Goal: Task Accomplishment & Management: Complete application form

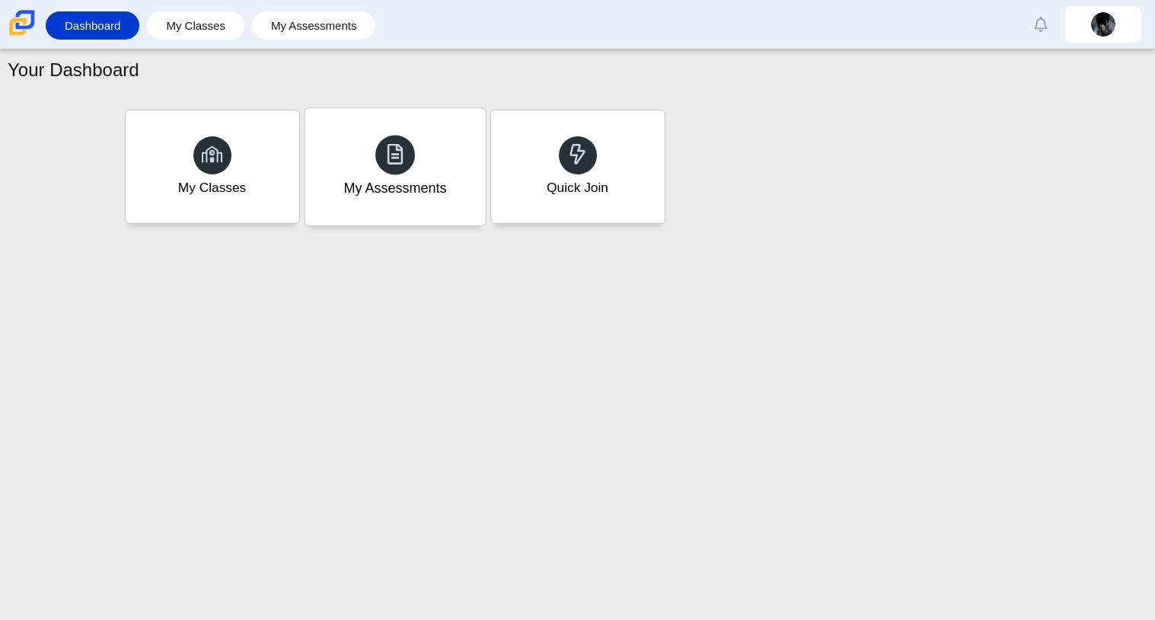
click at [412, 220] on div "My Assessments" at bounding box center [395, 166] width 180 height 117
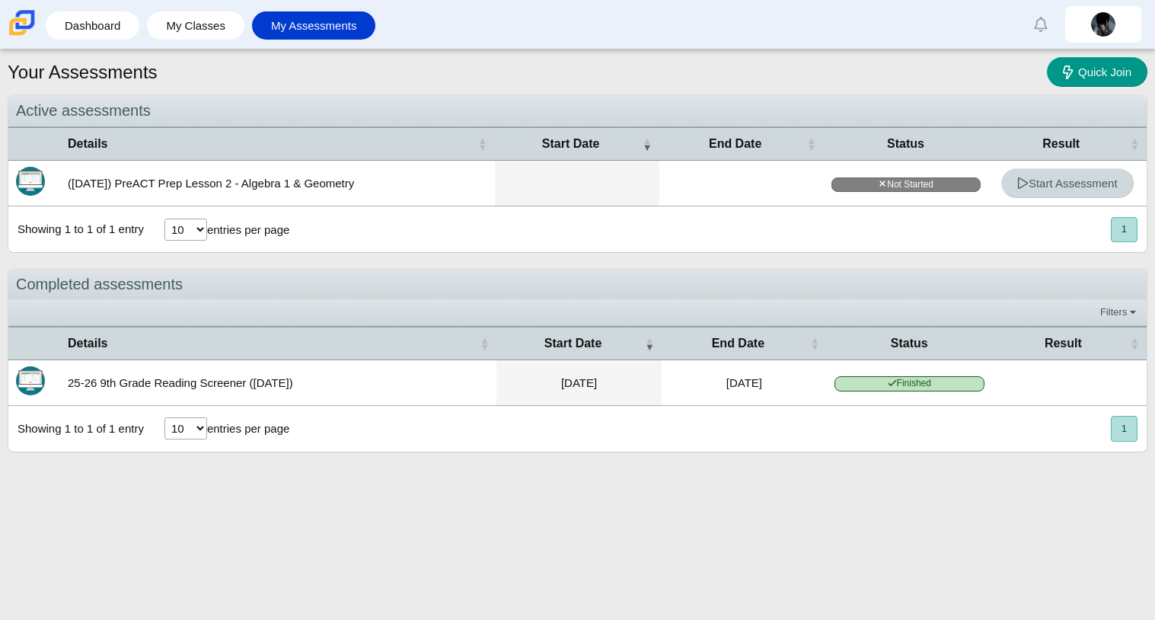
click at [1048, 182] on span "Start Assessment" at bounding box center [1067, 183] width 101 height 13
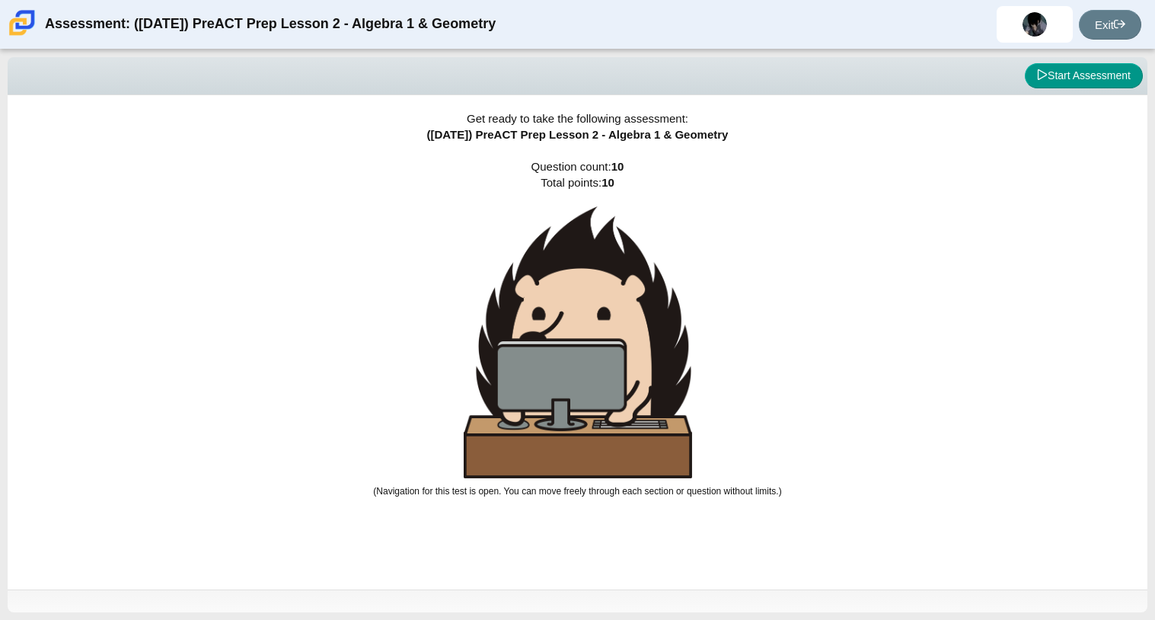
click at [609, 412] on img at bounding box center [578, 342] width 228 height 272
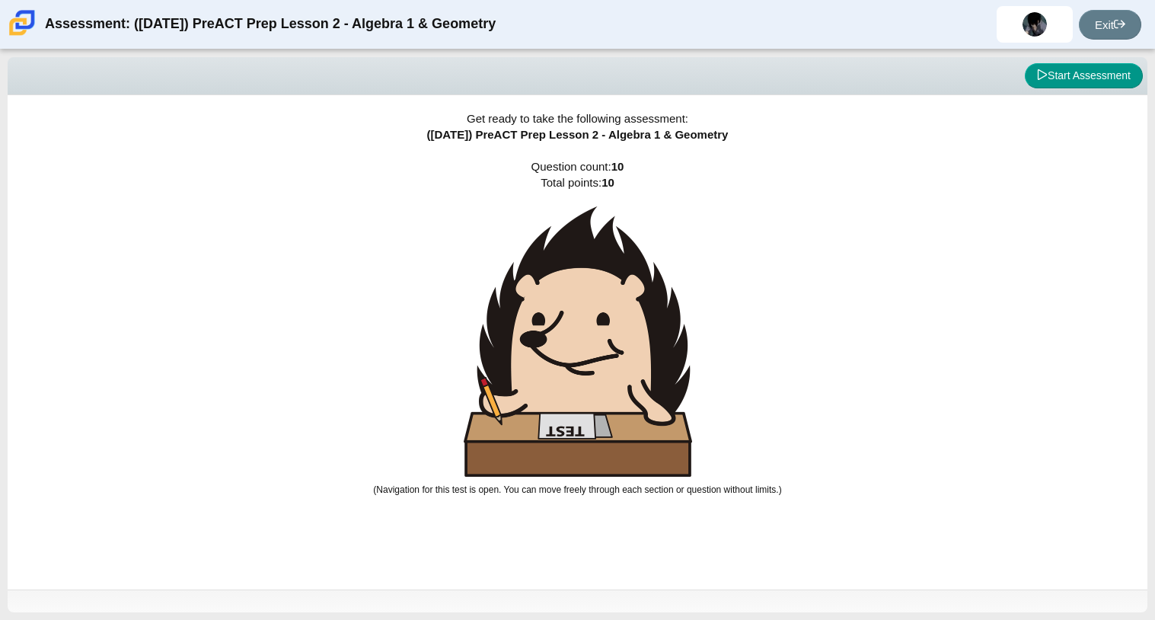
click at [609, 412] on img at bounding box center [578, 341] width 228 height 270
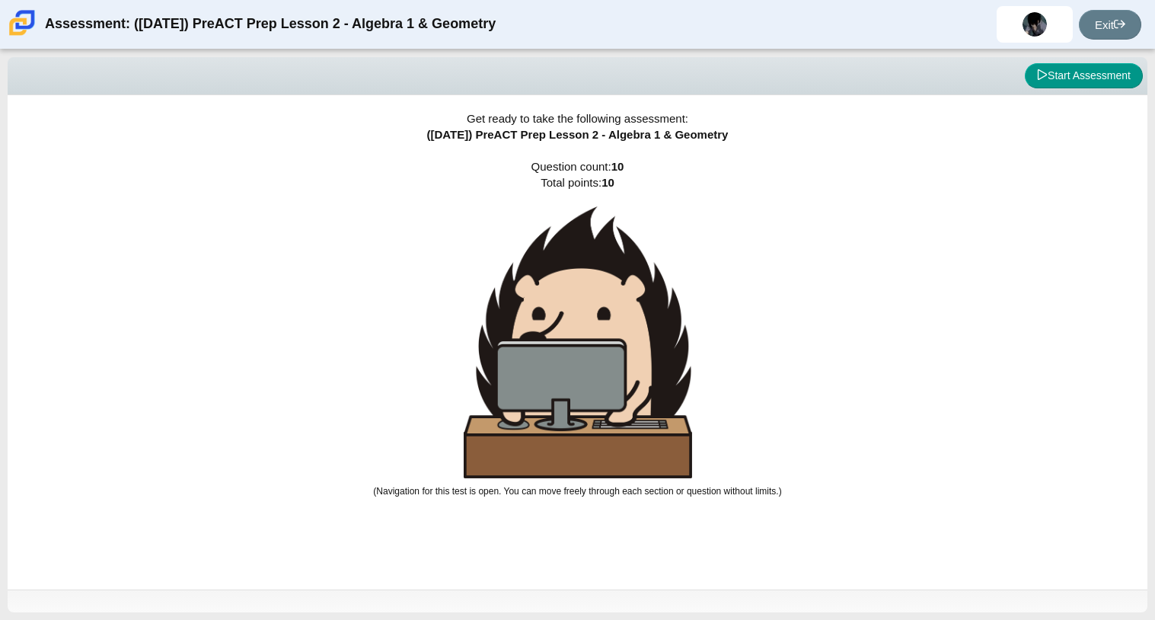
click at [609, 412] on img at bounding box center [578, 342] width 228 height 272
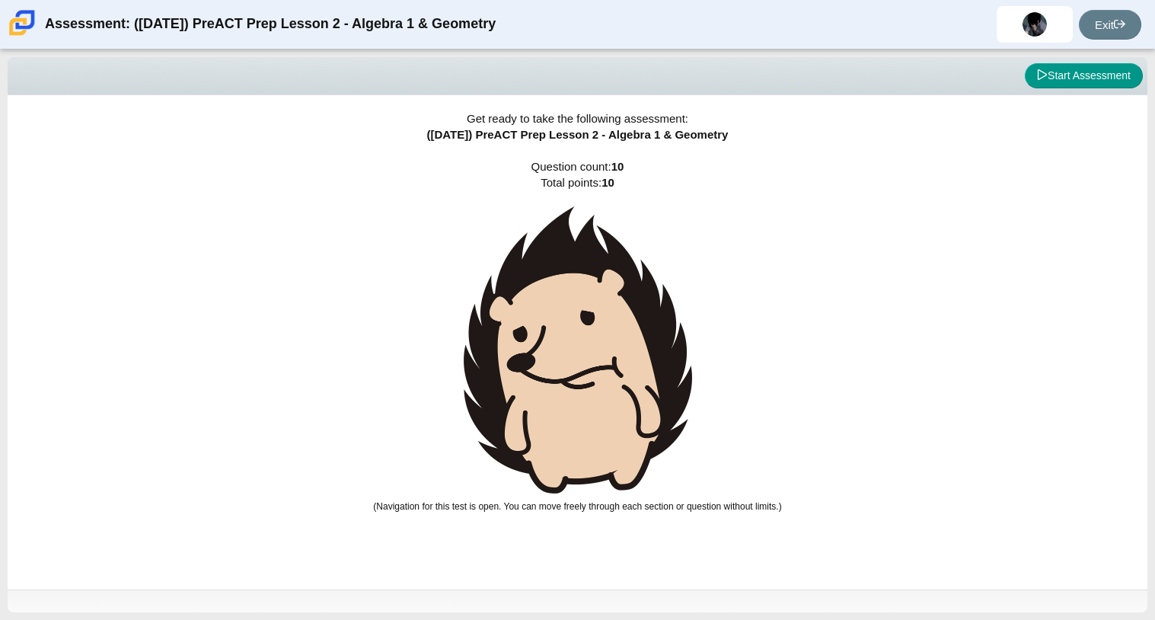
click at [609, 412] on img at bounding box center [578, 349] width 228 height 287
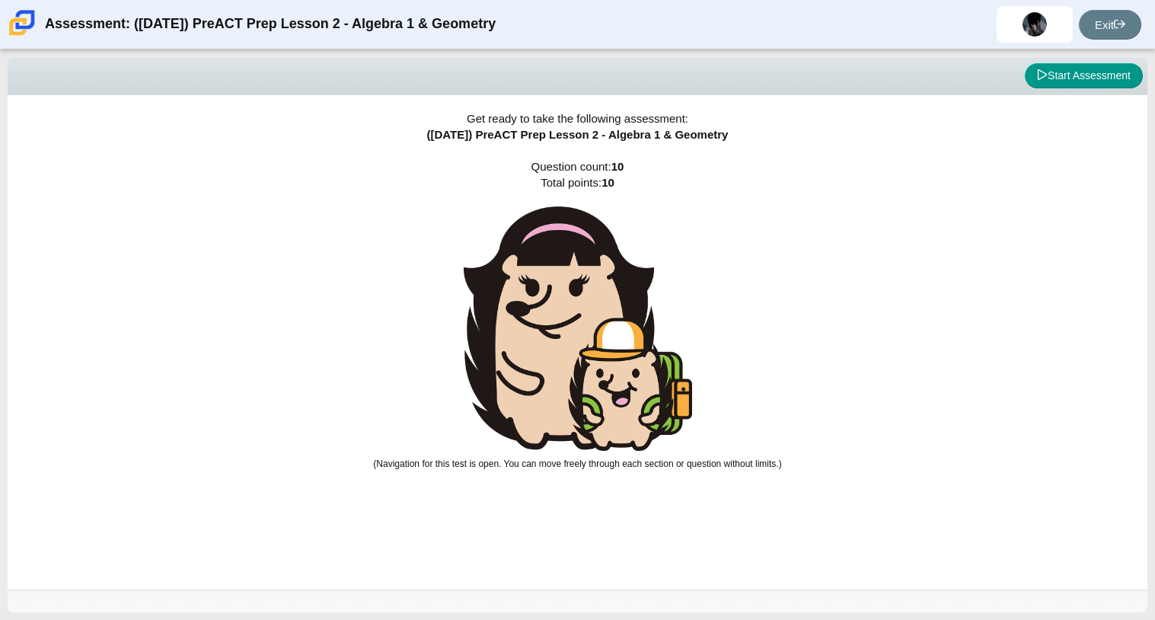
click at [609, 412] on img at bounding box center [578, 328] width 228 height 244
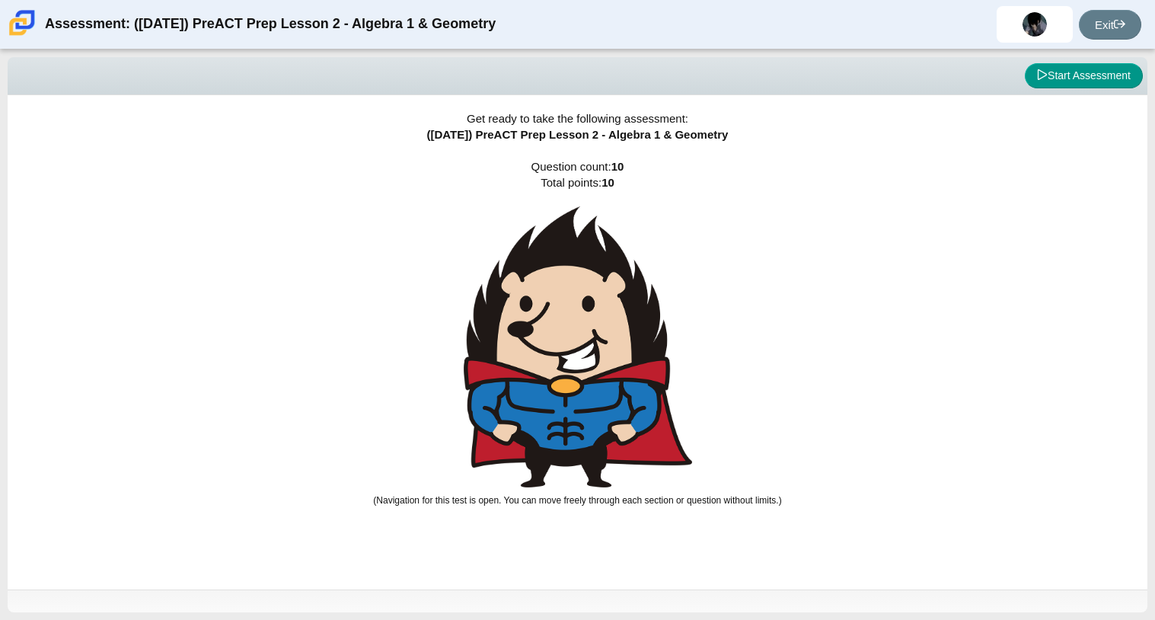
click at [609, 412] on img at bounding box center [578, 346] width 228 height 281
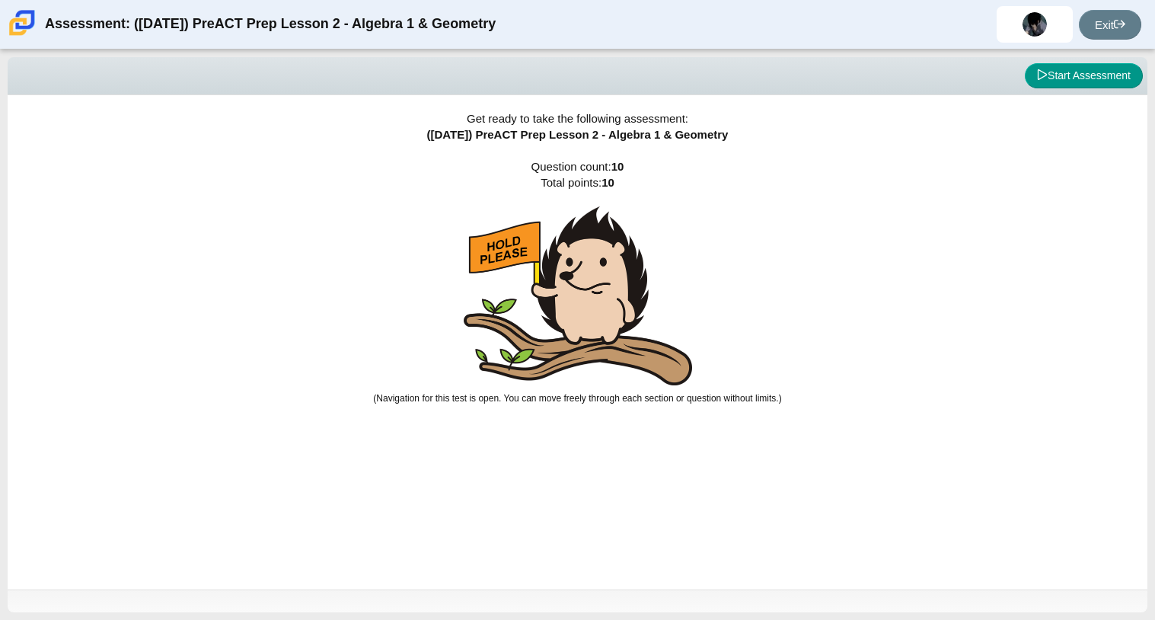
click at [609, 412] on div "Get ready to take the following assessment: ([DATE]) PreACT Prep Lesson 2 - Alg…" at bounding box center [578, 342] width 1140 height 494
click at [590, 373] on img at bounding box center [578, 295] width 228 height 179
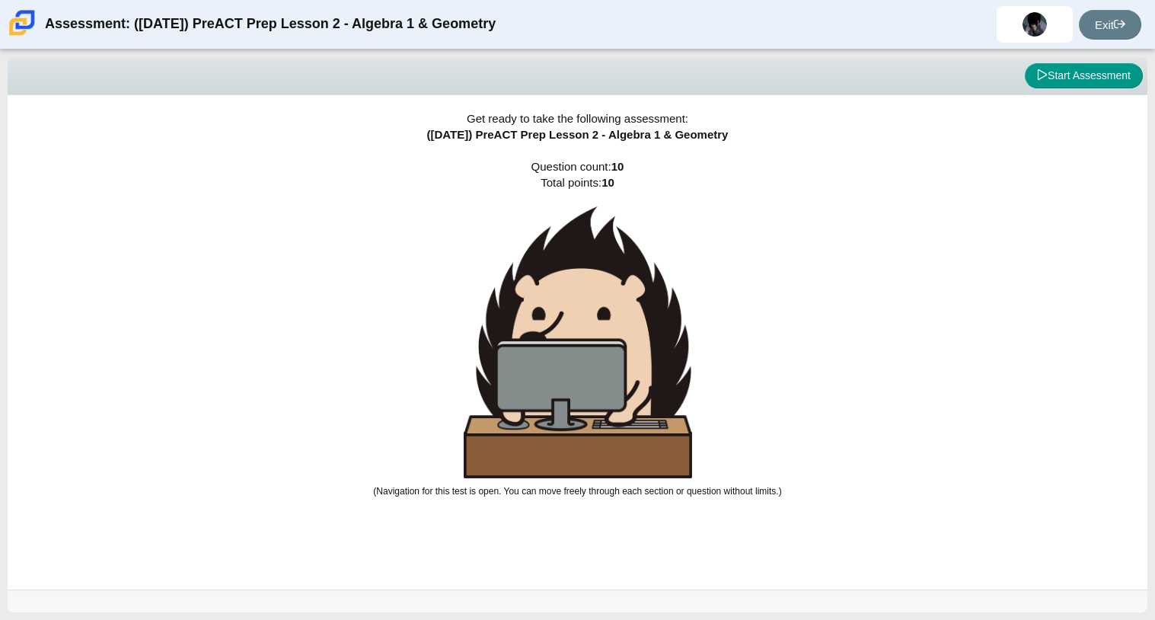
click at [590, 373] on img at bounding box center [578, 342] width 228 height 272
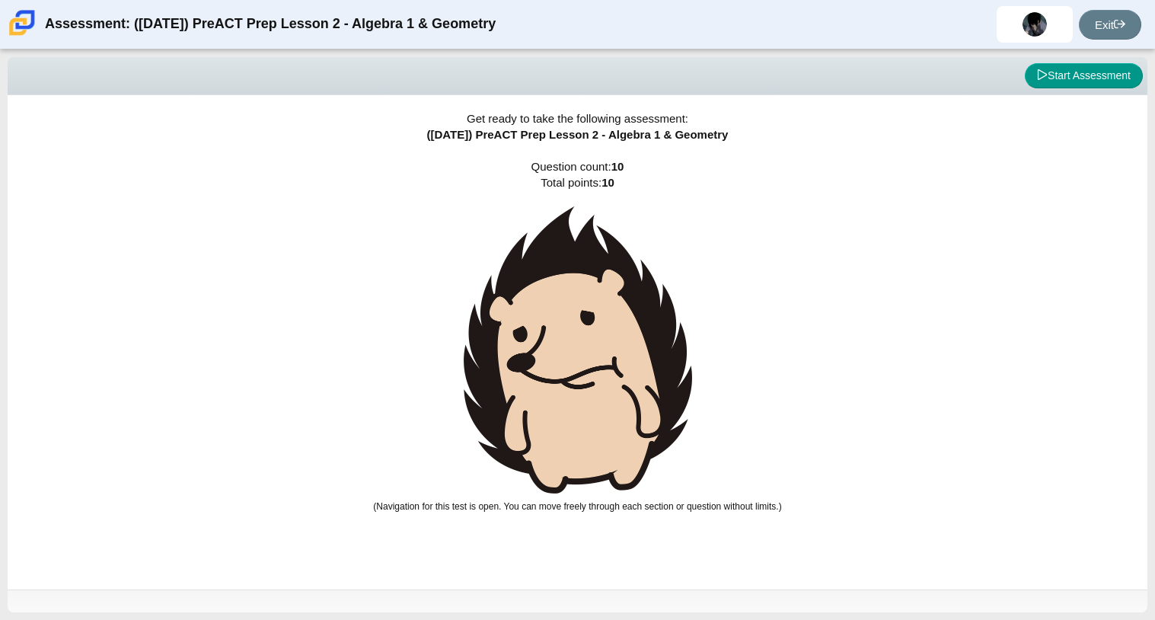
click at [590, 373] on img at bounding box center [578, 349] width 228 height 287
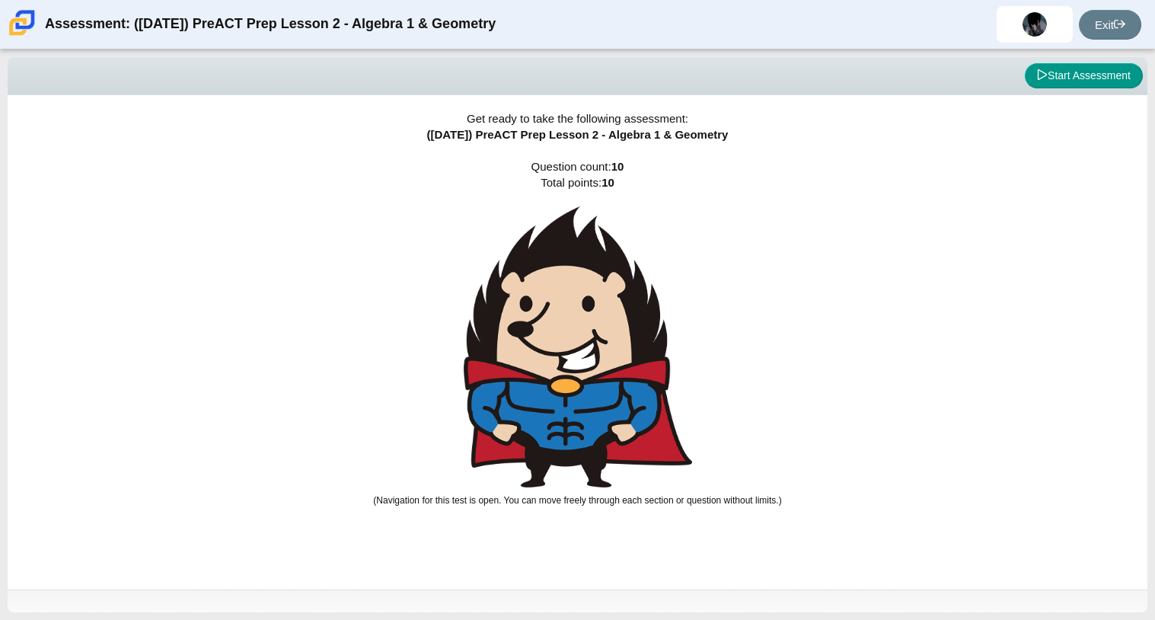
click at [590, 373] on img at bounding box center [578, 346] width 228 height 281
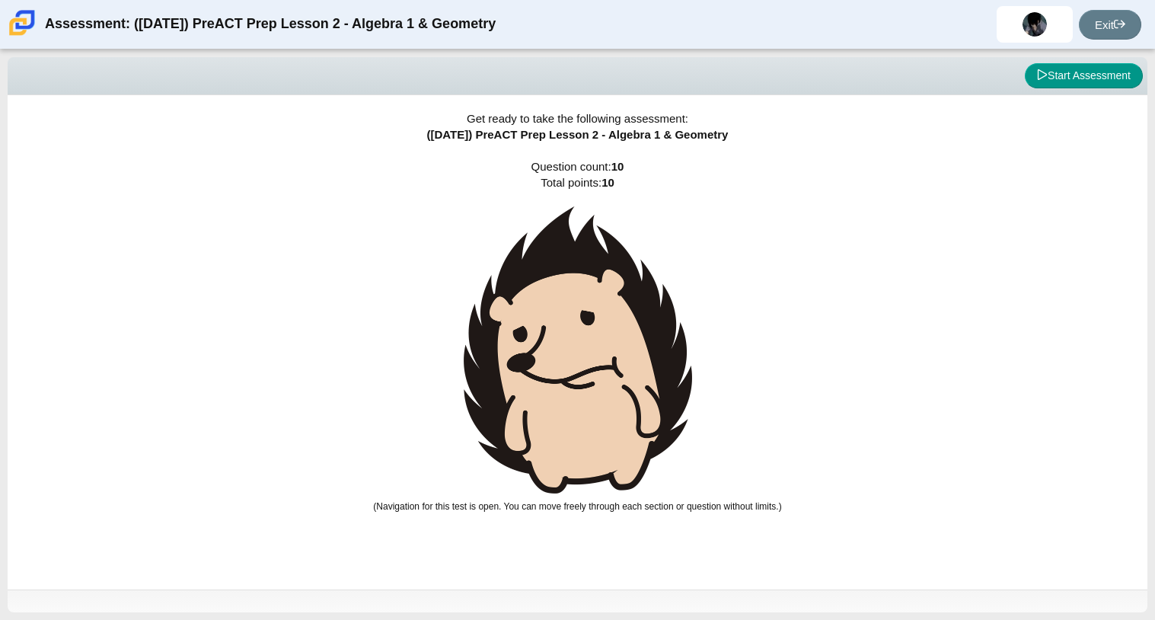
click at [590, 373] on img at bounding box center [578, 349] width 228 height 287
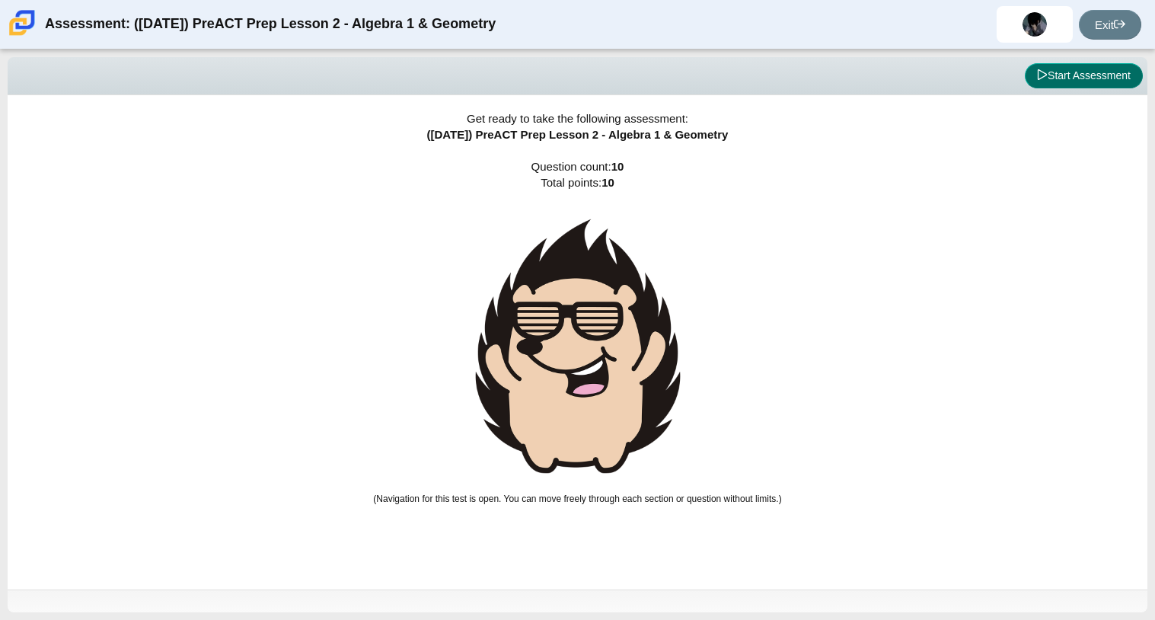
click at [1042, 80] on span at bounding box center [1042, 75] width 11 height 12
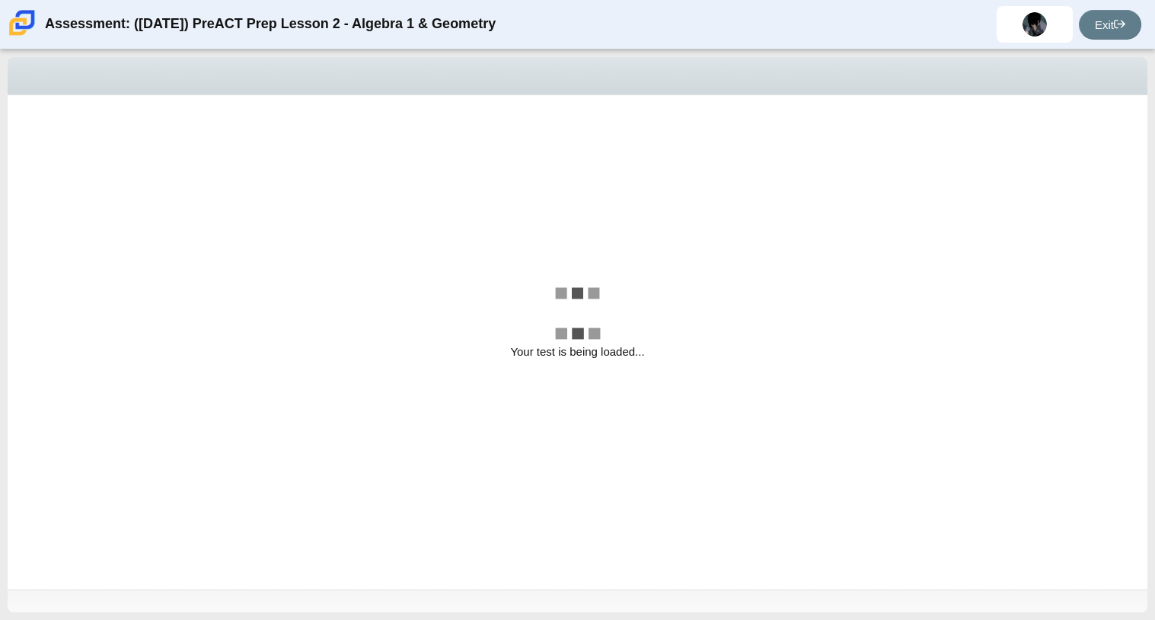
select select "bbf5d072-3e0b-44c4-9a12-6e7c9033f65b"
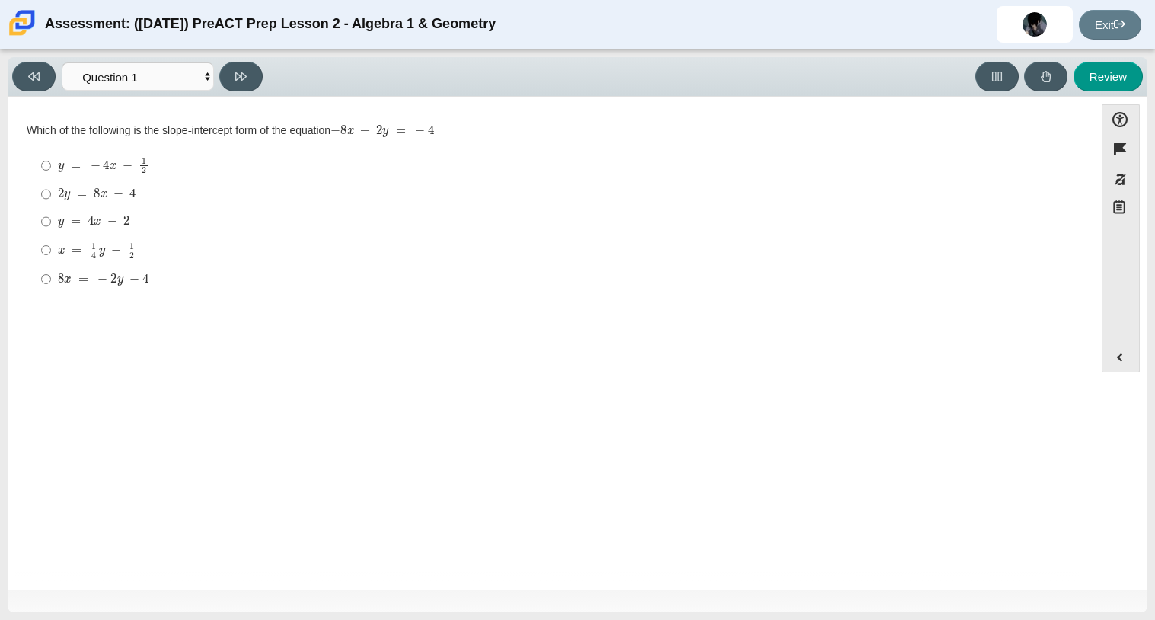
click at [129, 196] on mjx-c "Assessment items" at bounding box center [132, 193] width 6 height 8
click at [51, 196] on input "2 y = 8 x − 4 2 y = 8 x − 4" at bounding box center [46, 193] width 10 height 27
radio input "true"
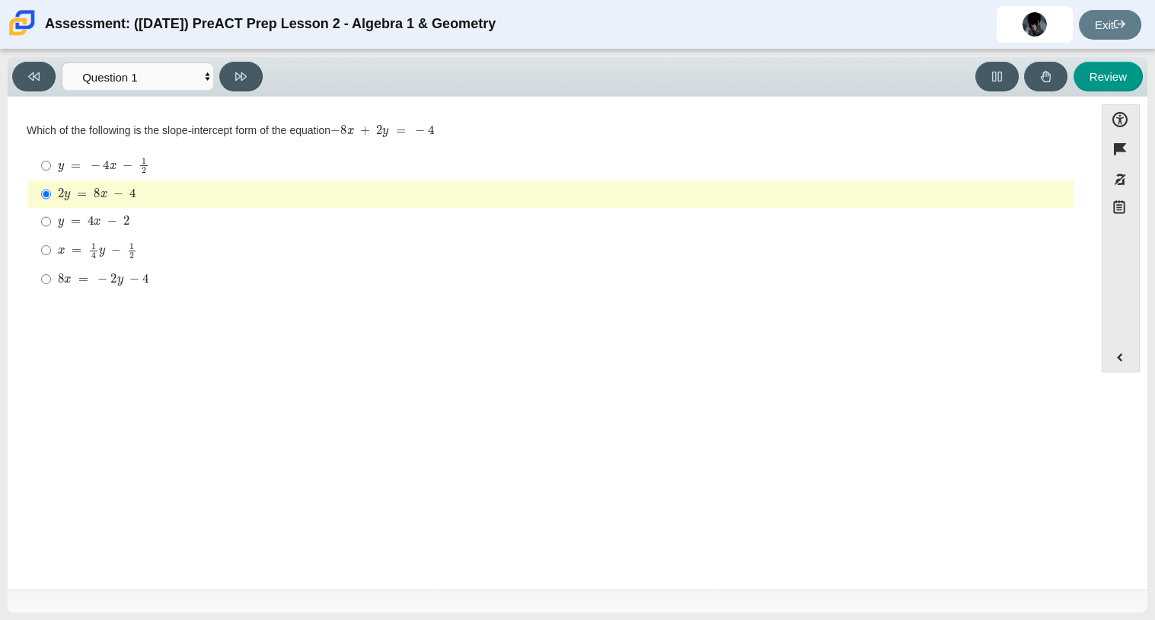
click at [215, 224] on div "y = 4 x − 2" at bounding box center [563, 221] width 1010 height 15
click at [51, 224] on input "y = 4 x − 2 y = 4 x − 2" at bounding box center [46, 221] width 10 height 27
radio input "true"
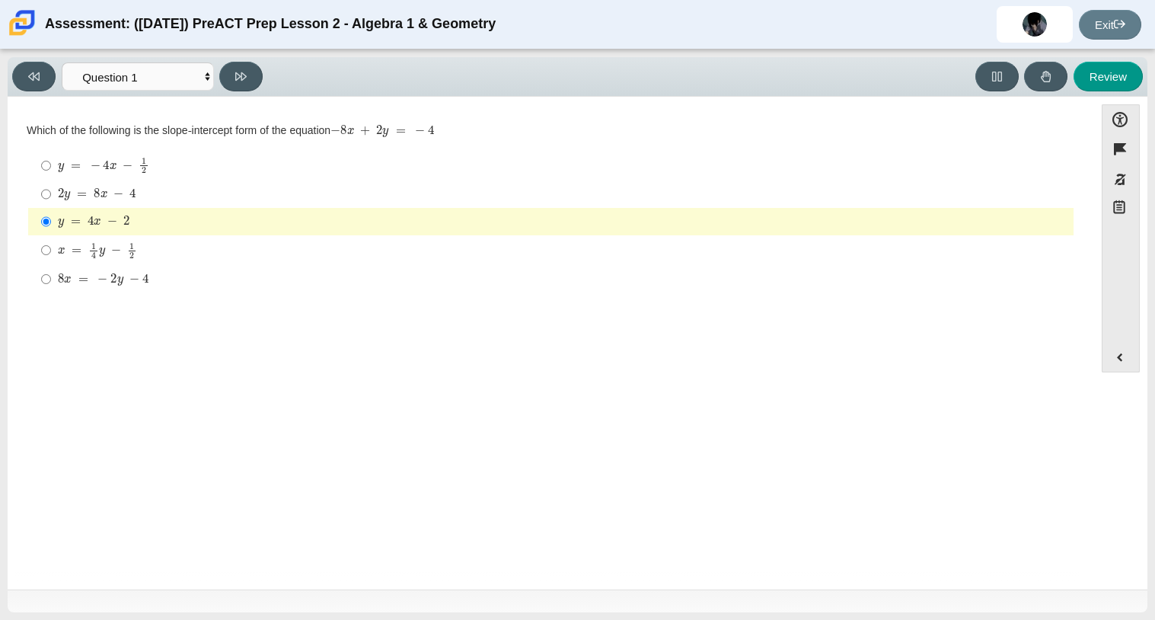
click at [210, 202] on label "2 y = 8 x − 4 2 y = 8 x − 4" at bounding box center [551, 193] width 1043 height 27
click at [51, 202] on input "2 y = 8 x − 4 2 y = 8 x − 4" at bounding box center [46, 193] width 10 height 27
radio input "true"
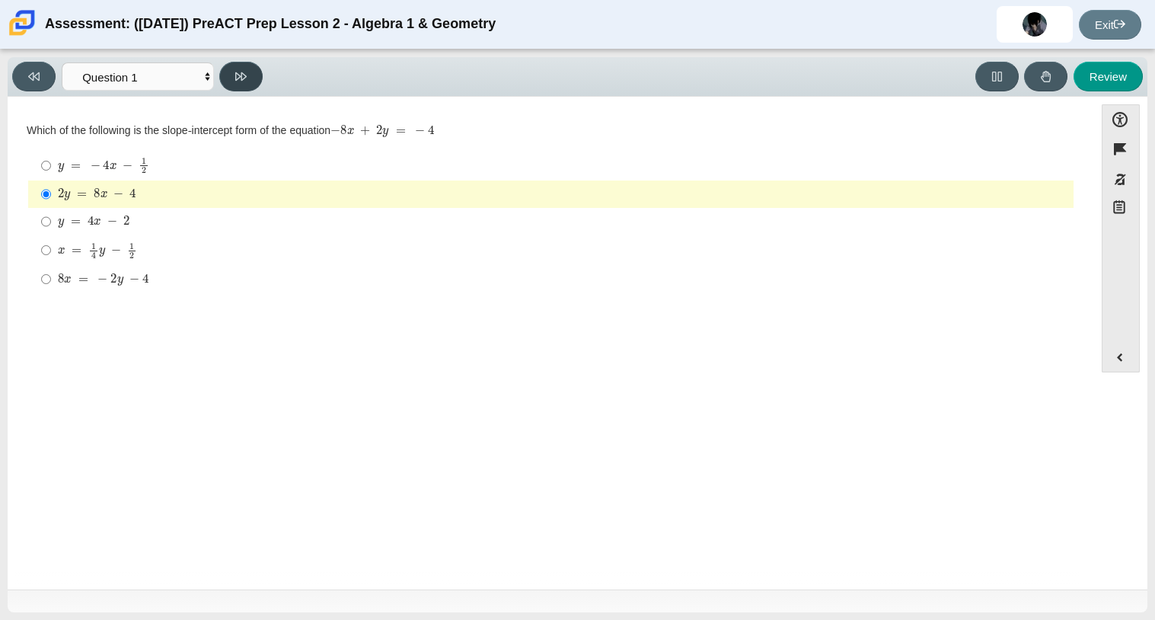
click at [233, 82] on button at bounding box center [240, 77] width 43 height 30
select select "ed62e223-81bd-4cbf-ab48-ab975844bd1f"
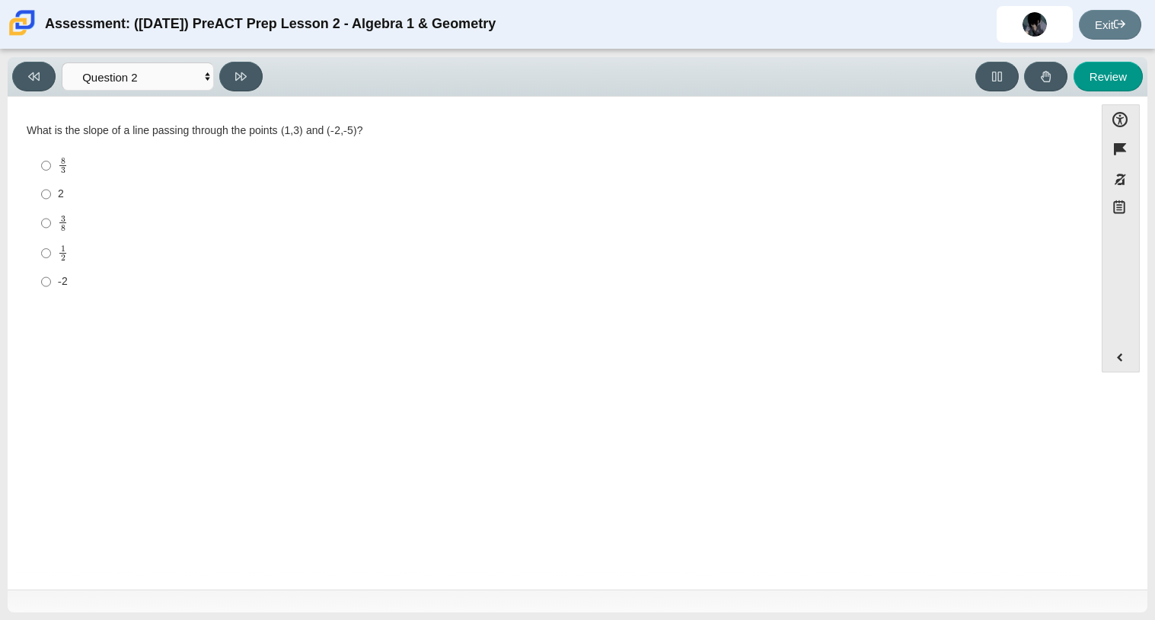
click at [76, 229] on div "3 8" at bounding box center [563, 224] width 1010 height 18
click at [51, 229] on input "3 8 3 eighths" at bounding box center [46, 223] width 10 height 30
radio input "true"
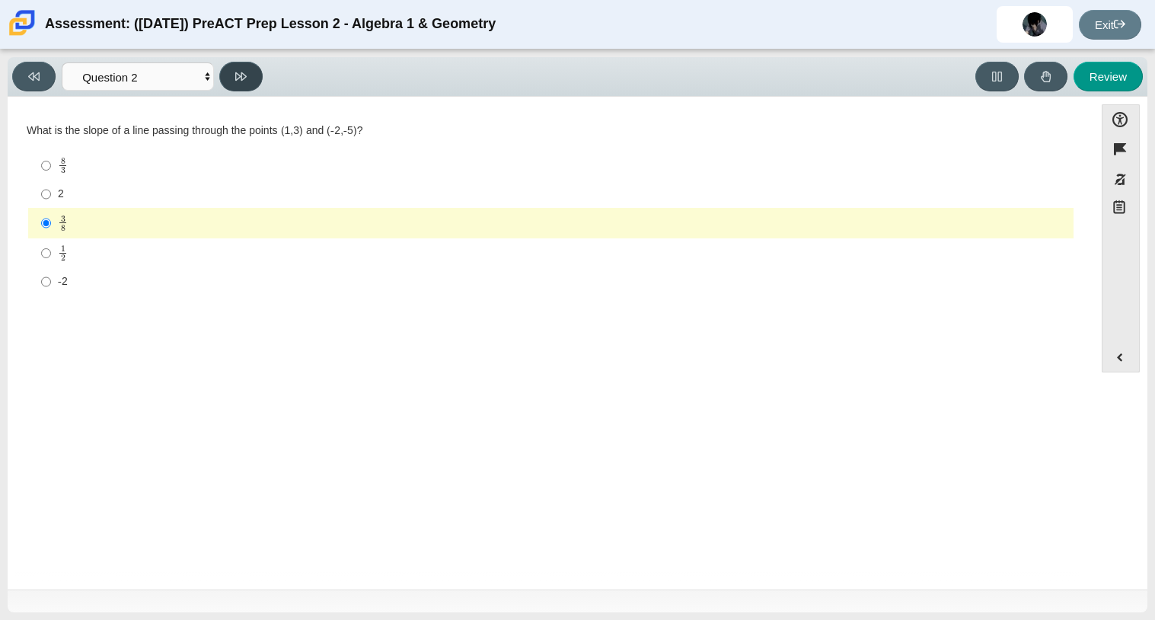
click at [247, 69] on button at bounding box center [240, 77] width 43 height 30
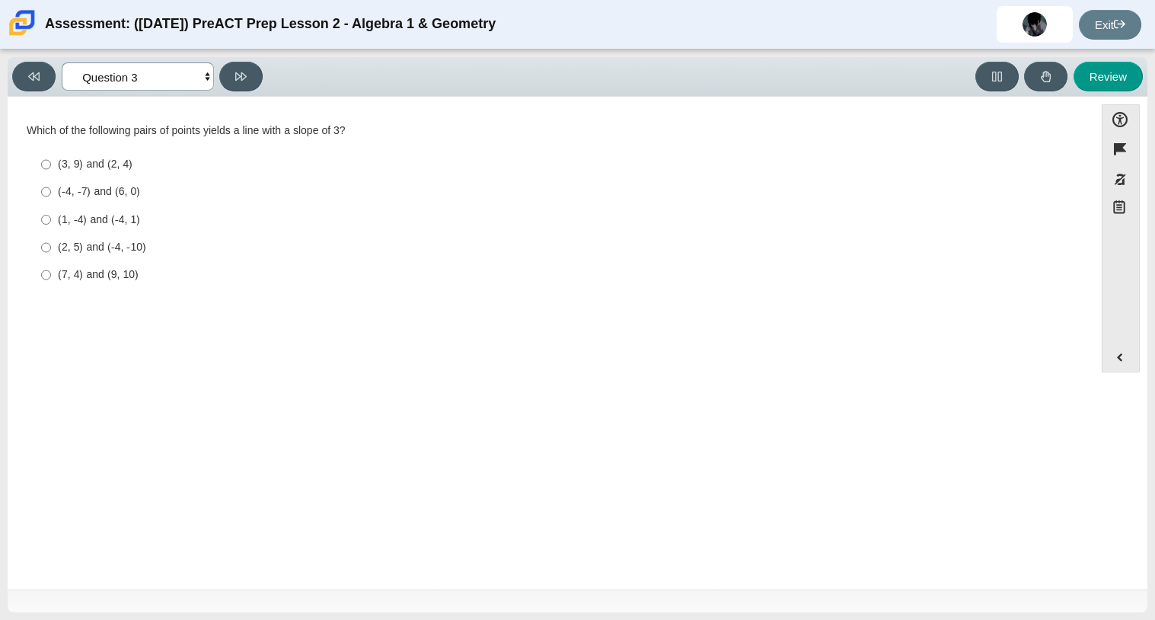
click at [208, 75] on select "Questions Question 1 Question 2 Question 3 Question 4 Question 5 Question 6 Que…" at bounding box center [138, 76] width 152 height 28
click at [62, 62] on select "Questions Question 1 Question 2 Question 3 Question 4 Question 5 Question 6 Que…" at bounding box center [138, 76] width 152 height 28
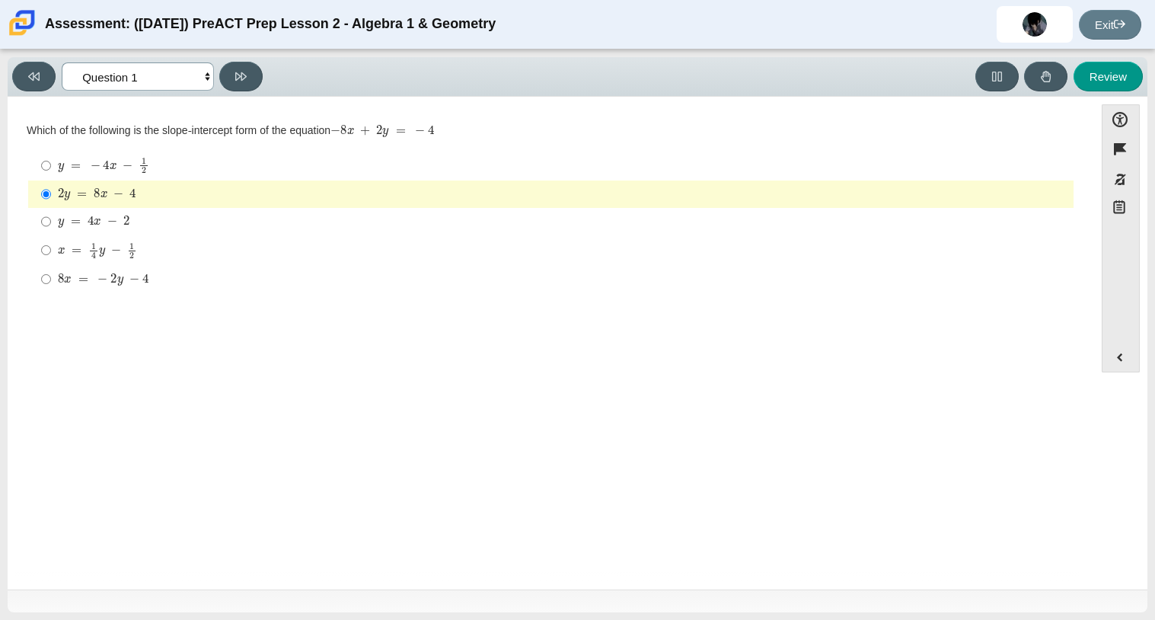
click at [206, 72] on select "Questions Question 1 Question 2 Question 3 Question 4 Question 5 Question 6 Que…" at bounding box center [138, 76] width 152 height 28
click at [62, 62] on select "Questions Question 1 Question 2 Question 3 Question 4 Question 5 Question 6 Que…" at bounding box center [138, 76] width 152 height 28
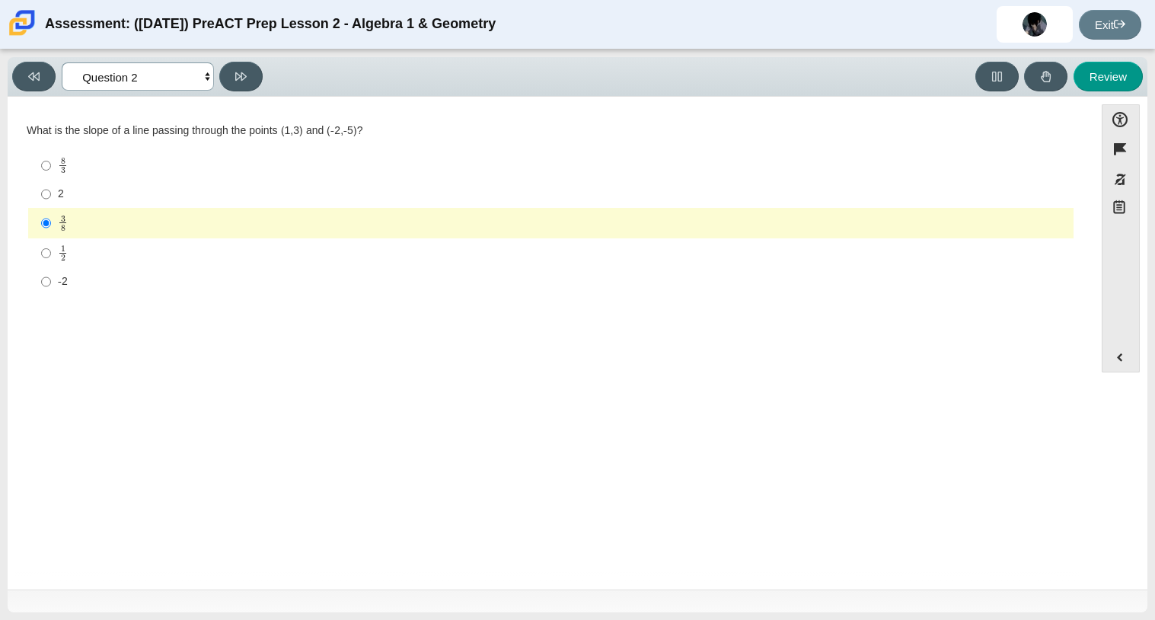
click at [203, 76] on select "Questions Question 1 Question 2 Question 3 Question 4 Question 5 Question 6 Que…" at bounding box center [138, 76] width 152 height 28
select select "97f4f5fa-a52e-4fed-af51-565bfcdf47cb"
click at [62, 62] on select "Questions Question 1 Question 2 Question 3 Question 4 Question 5 Question 6 Que…" at bounding box center [138, 76] width 152 height 28
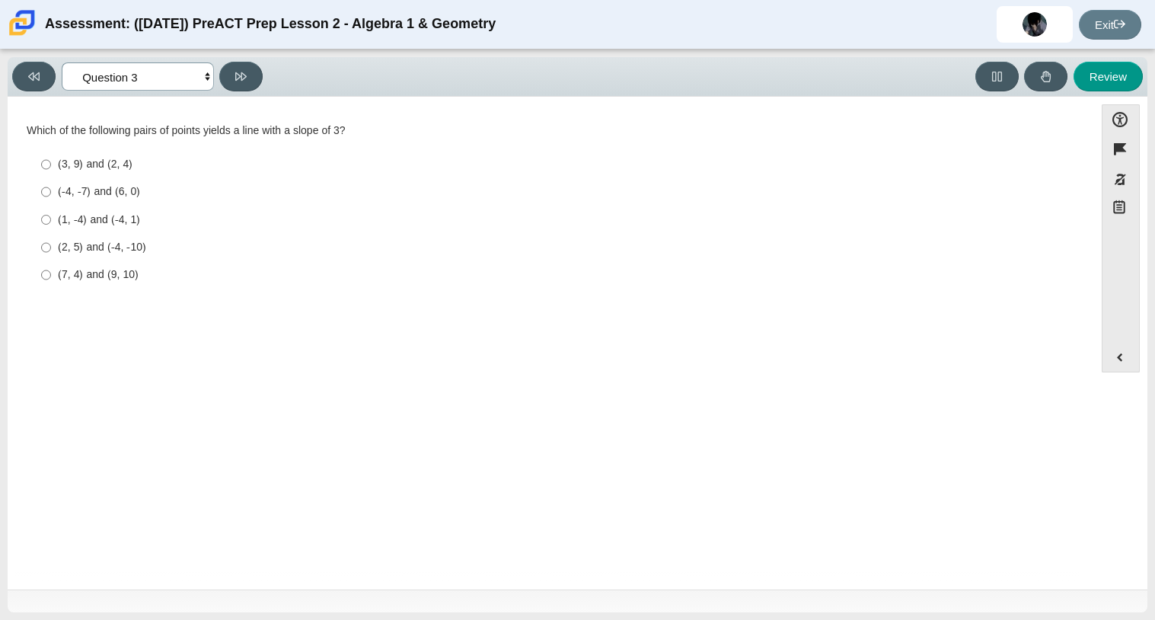
click at [209, 74] on select "Questions Question 1 Question 2 Question 3 Question 4 Question 5 Question 6 Que…" at bounding box center [138, 76] width 152 height 28
click at [264, 208] on label "(1, -4) and (-4, 1) (1, -4) and (-4, 1)" at bounding box center [551, 219] width 1043 height 27
click at [51, 208] on input "(1, -4) and (-4, 1) (1, -4) and (-4, 1)" at bounding box center [46, 219] width 10 height 27
radio input "true"
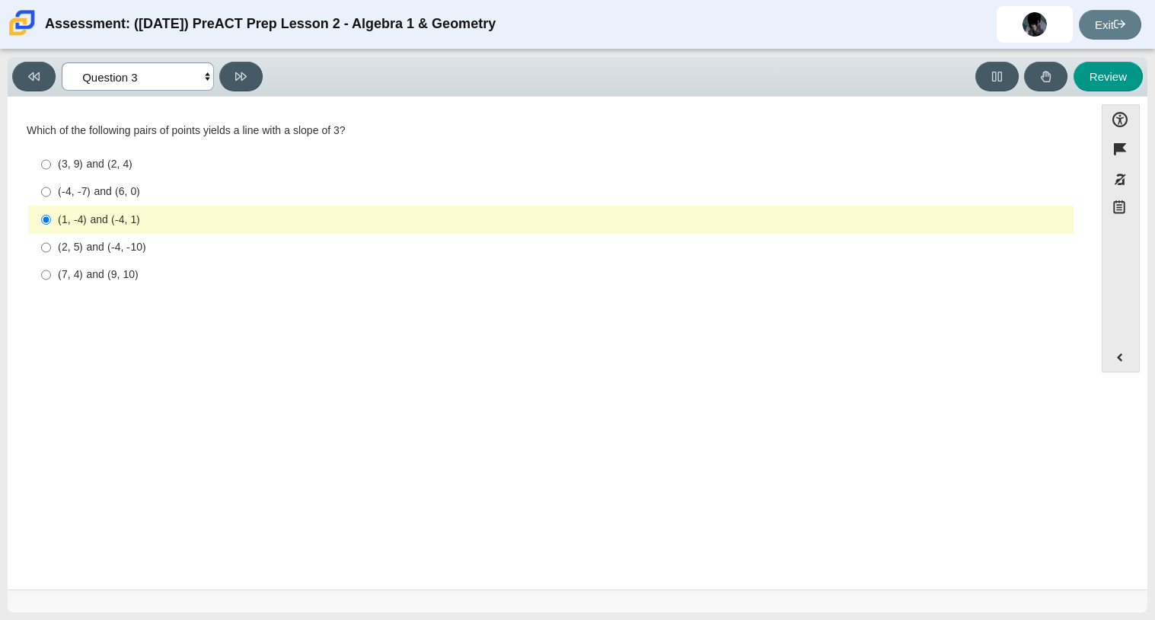
click at [206, 77] on select "Questions Question 1 Question 2 Question 3 Question 4 Question 5 Question 6 Que…" at bounding box center [138, 76] width 152 height 28
click at [62, 62] on select "Questions Question 1 Question 2 Question 3 Question 4 Question 5 Question 6 Que…" at bounding box center [138, 76] width 152 height 28
click at [203, 214] on div "(1, -4) and (-4, 1)" at bounding box center [563, 219] width 1010 height 15
click at [51, 214] on input "(1, -4) and (-4, 1) (1, -4) and (-4, 1)" at bounding box center [46, 219] width 10 height 27
click at [203, 214] on div "(1, -4) and (-4, 1)" at bounding box center [563, 219] width 1010 height 15
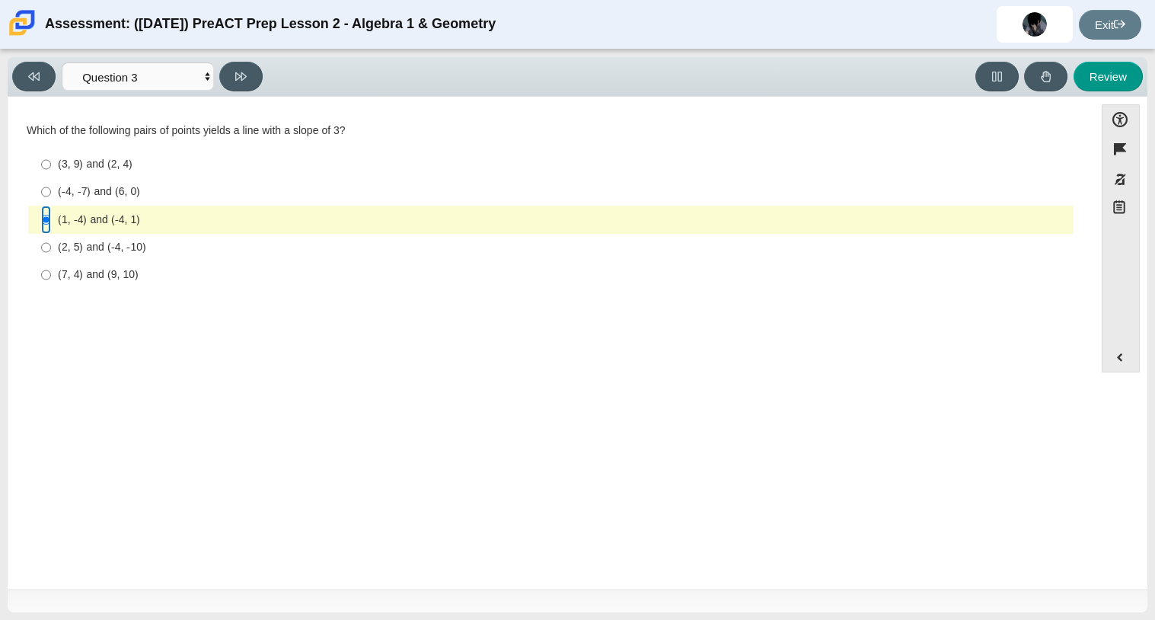
click at [51, 214] on input "(1, -4) and (-4, 1) (1, -4) and (-4, 1)" at bounding box center [46, 219] width 10 height 27
click at [251, 88] on button at bounding box center [240, 77] width 43 height 30
select select "89427bb7-e313-4f00-988f-8b8255897029"
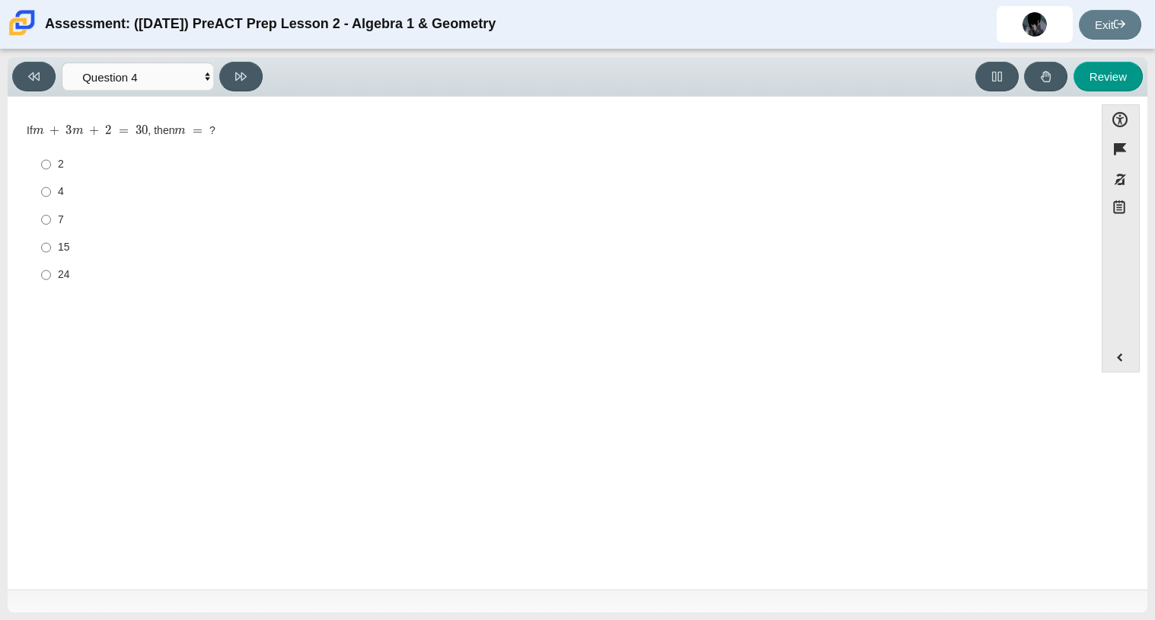
click at [56, 178] on label "4 4" at bounding box center [551, 191] width 1043 height 27
click at [51, 178] on input "4 4" at bounding box center [46, 191] width 10 height 27
radio input "true"
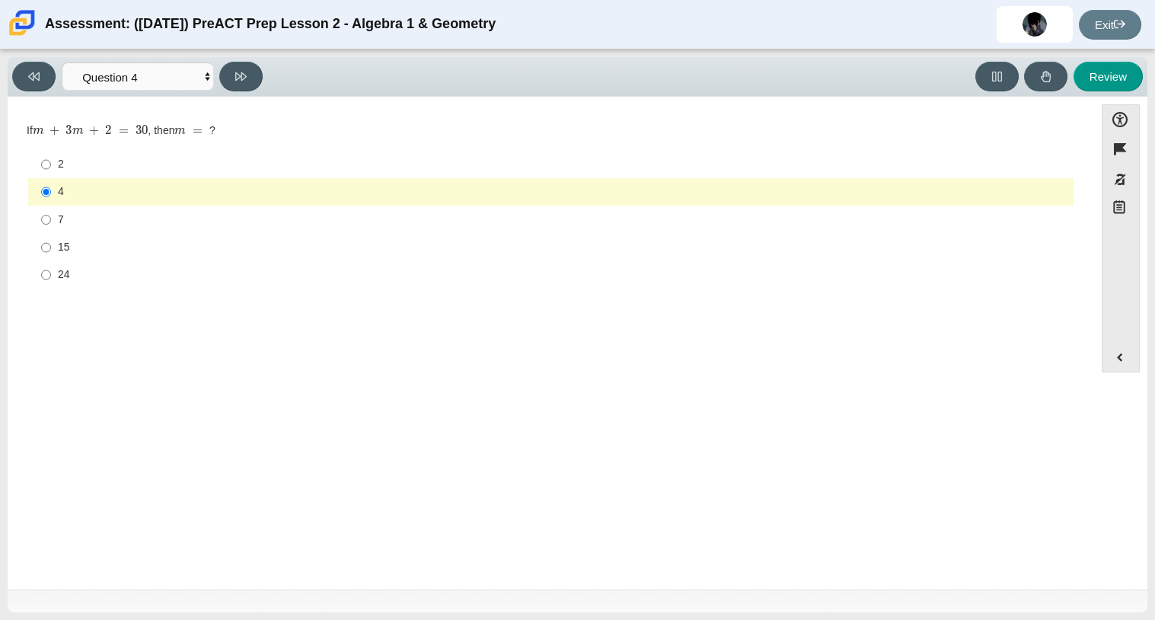
click at [75, 174] on label "2 2" at bounding box center [551, 164] width 1043 height 27
click at [51, 174] on input "2 2" at bounding box center [46, 164] width 10 height 27
radio input "true"
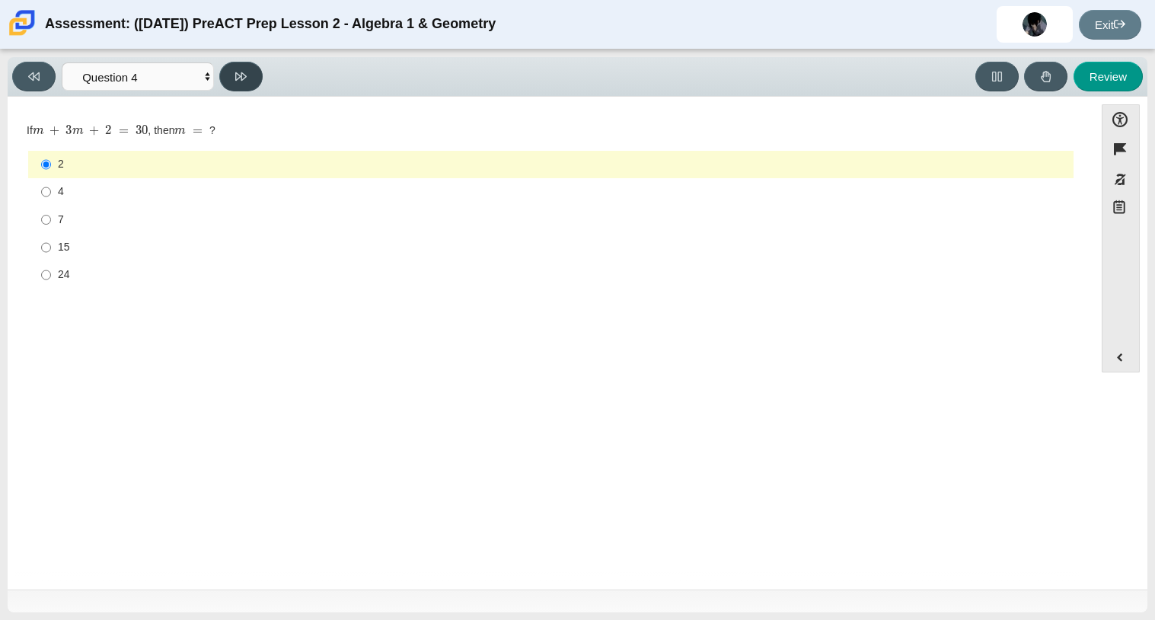
click at [251, 88] on button at bounding box center [240, 77] width 43 height 30
select select "489dcffd-4e6a-49cf-a9d6-ad1d4a911a4e"
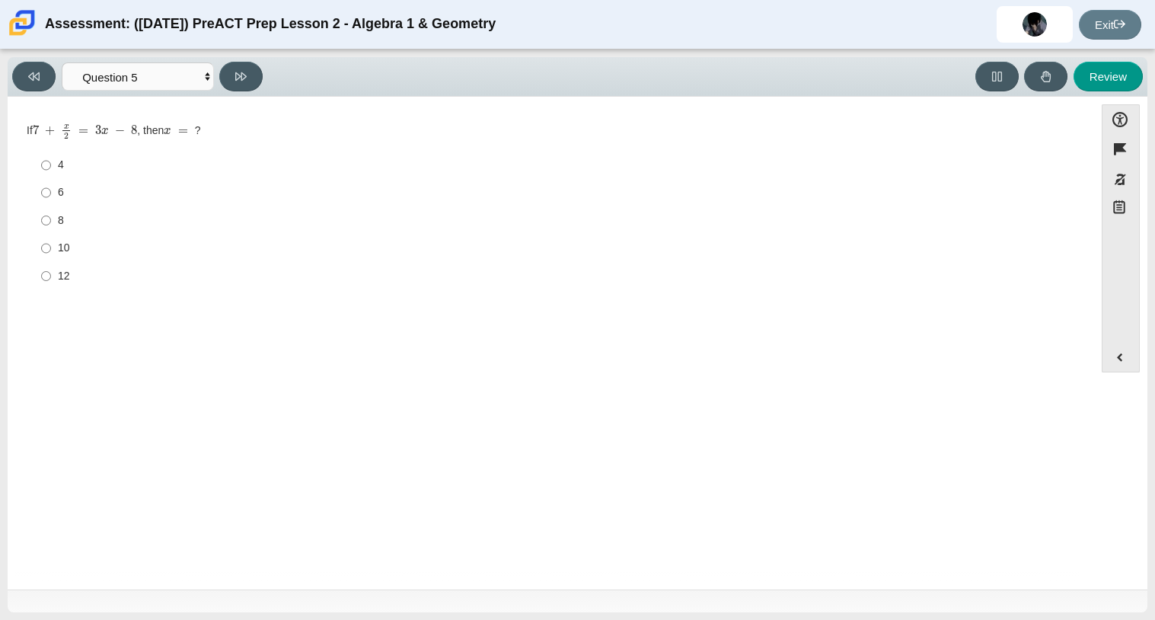
click at [100, 230] on label "8 8" at bounding box center [551, 219] width 1043 height 27
click at [51, 230] on input "8 8" at bounding box center [46, 219] width 10 height 27
radio input "true"
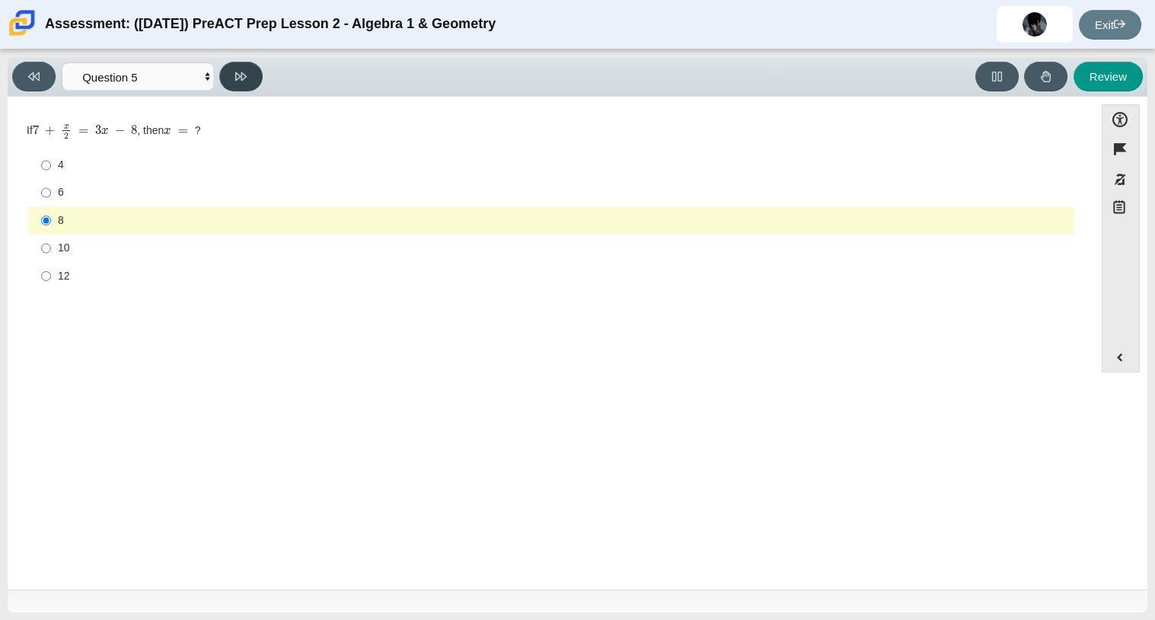
click at [230, 77] on button at bounding box center [240, 77] width 43 height 30
select select "210571de-36a6-4d8e-a361-ceff8ef801dc"
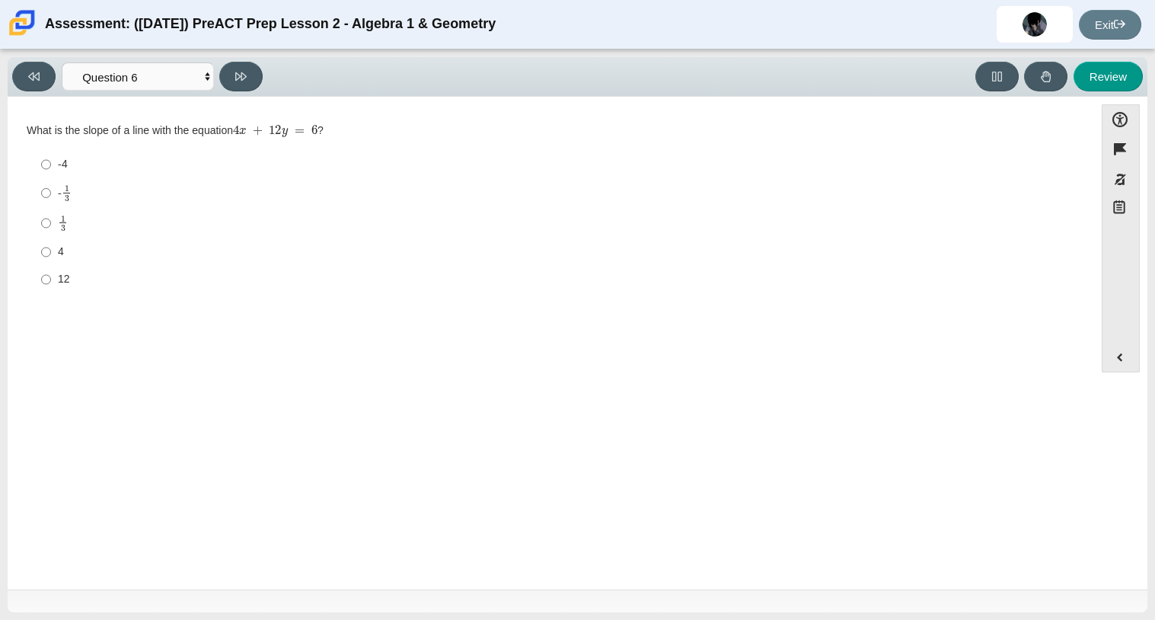
click at [78, 245] on div "4" at bounding box center [563, 251] width 1010 height 15
click at [51, 245] on input "4 4" at bounding box center [46, 251] width 10 height 27
radio input "true"
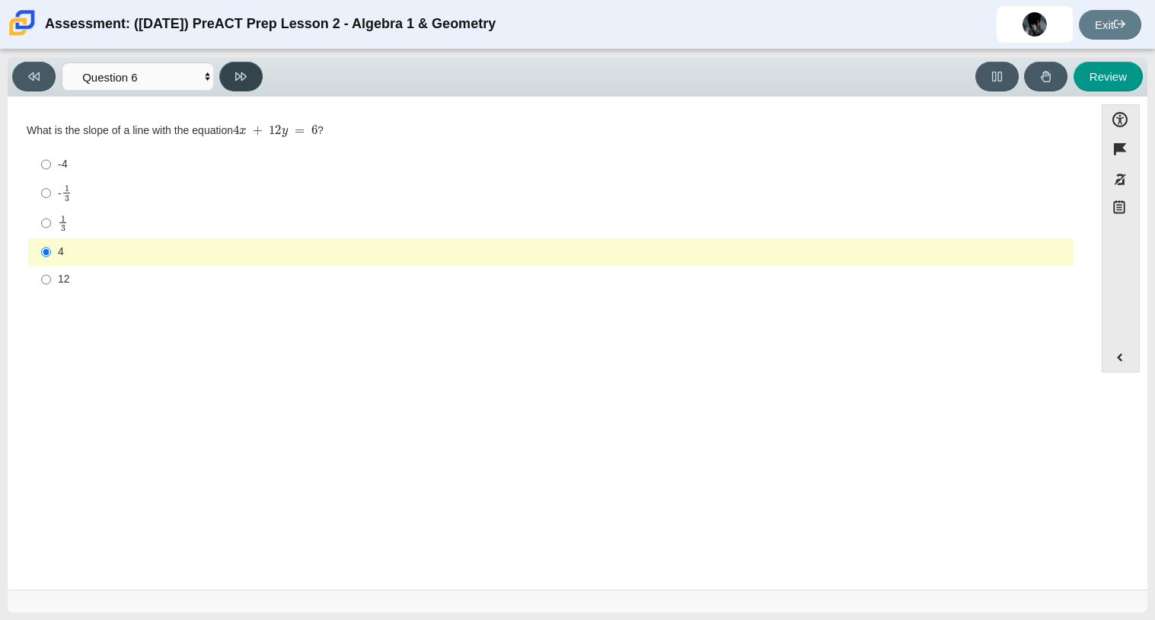
click at [249, 83] on button at bounding box center [240, 77] width 43 height 30
select select "ec95ace6-bebc-42b8-9428-40567494d4da"
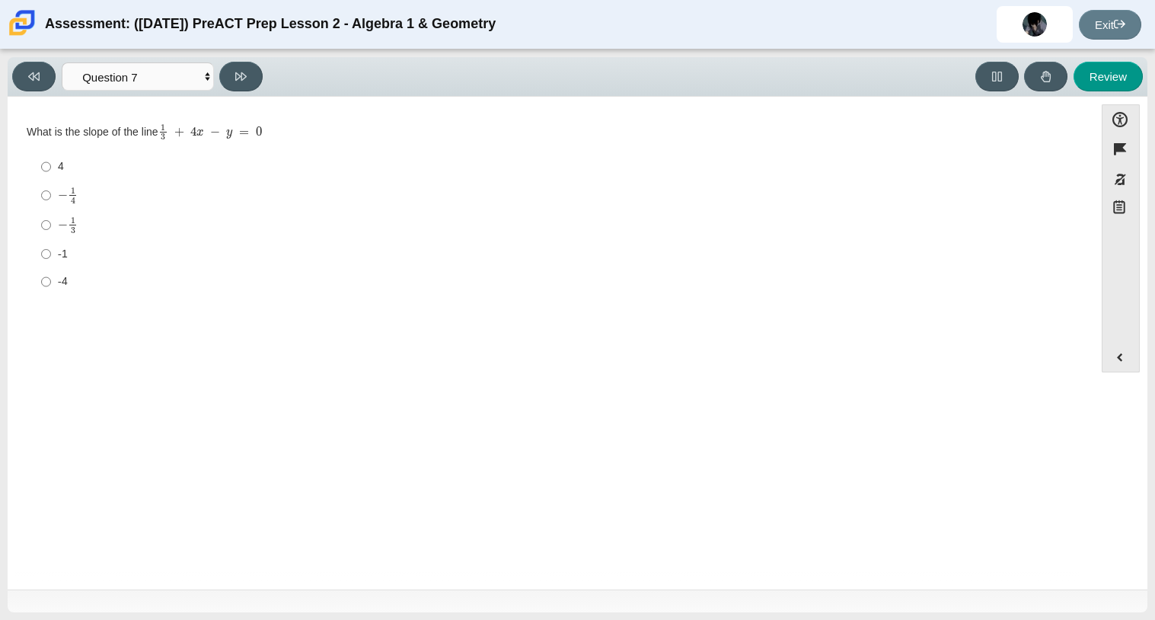
click at [129, 208] on label "− 1 4 negative 1 fourth" at bounding box center [551, 195] width 1043 height 30
click at [51, 208] on input "− 1 4 negative 1 fourth" at bounding box center [46, 195] width 10 height 30
radio input "true"
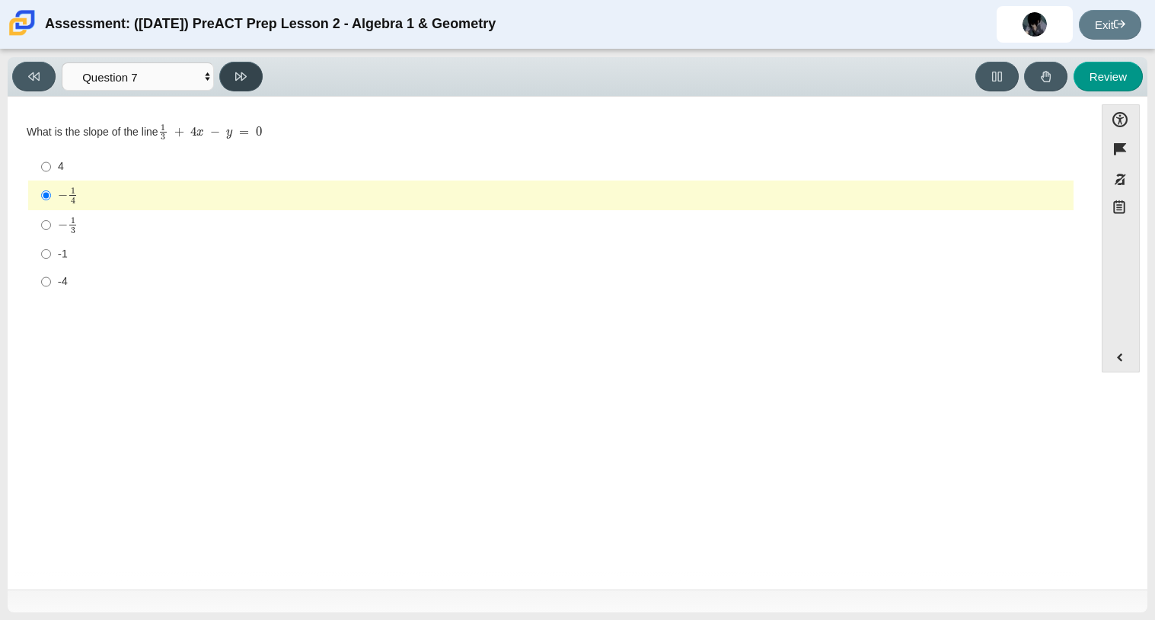
click at [237, 78] on icon at bounding box center [240, 76] width 11 height 8
select select "ce81fe10-bf29-4b5e-8bd7-4f47f2fed4d8"
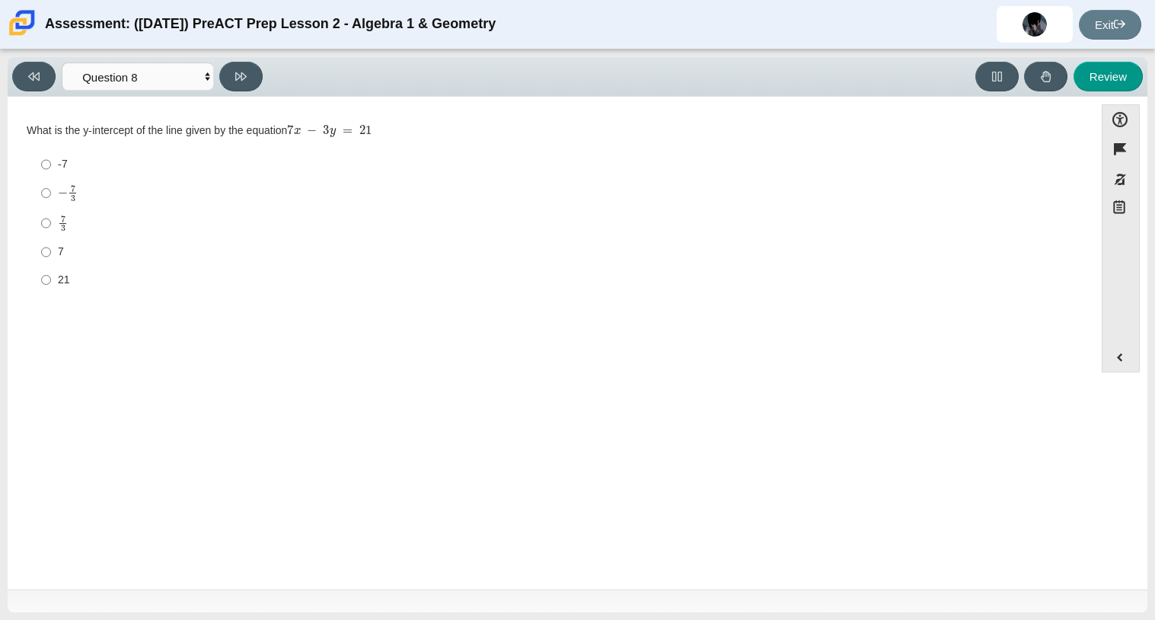
click at [69, 255] on div "7" at bounding box center [563, 251] width 1010 height 15
click at [51, 255] on input "7 7" at bounding box center [46, 251] width 10 height 27
radio input "true"
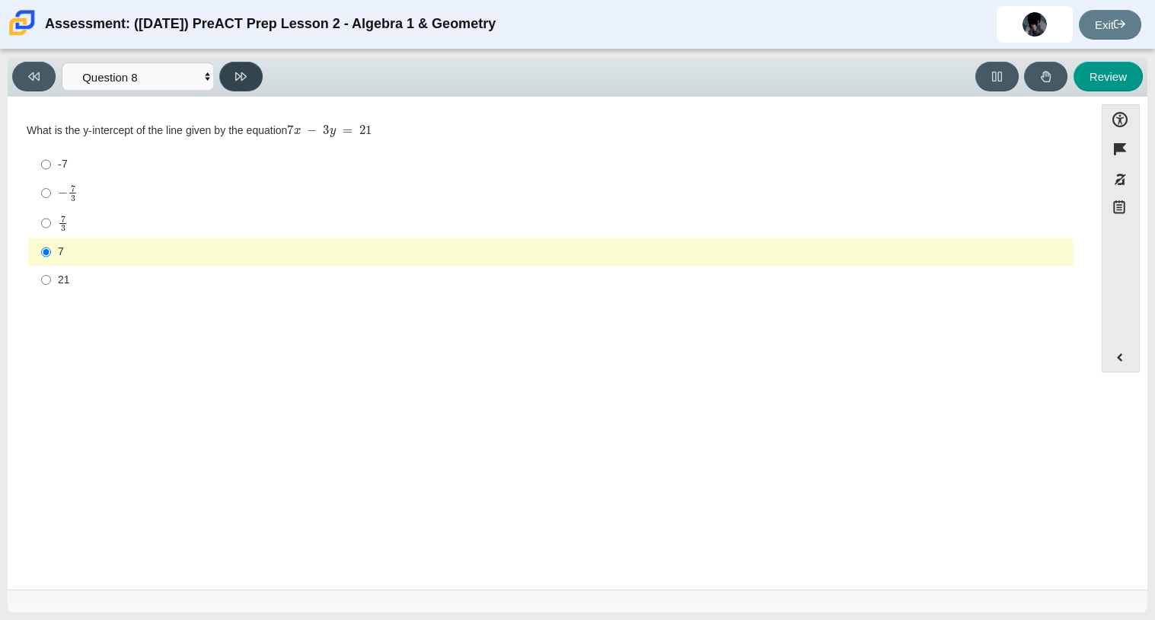
click at [242, 63] on button at bounding box center [240, 77] width 43 height 30
select select "14773eaf-2ca1-47ae-afe7-a624a56f34b3"
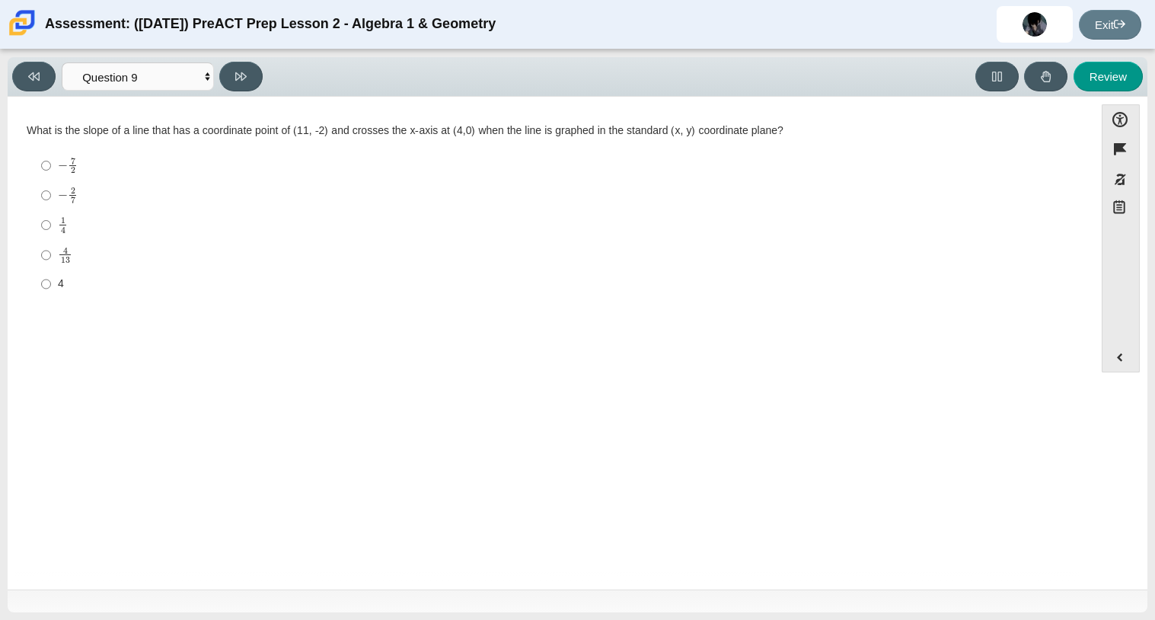
click at [103, 191] on div "− 2 7" at bounding box center [563, 196] width 1010 height 18
click at [51, 191] on input "− 2 7 negative 2 sevenths" at bounding box center [46, 195] width 10 height 30
radio input "true"
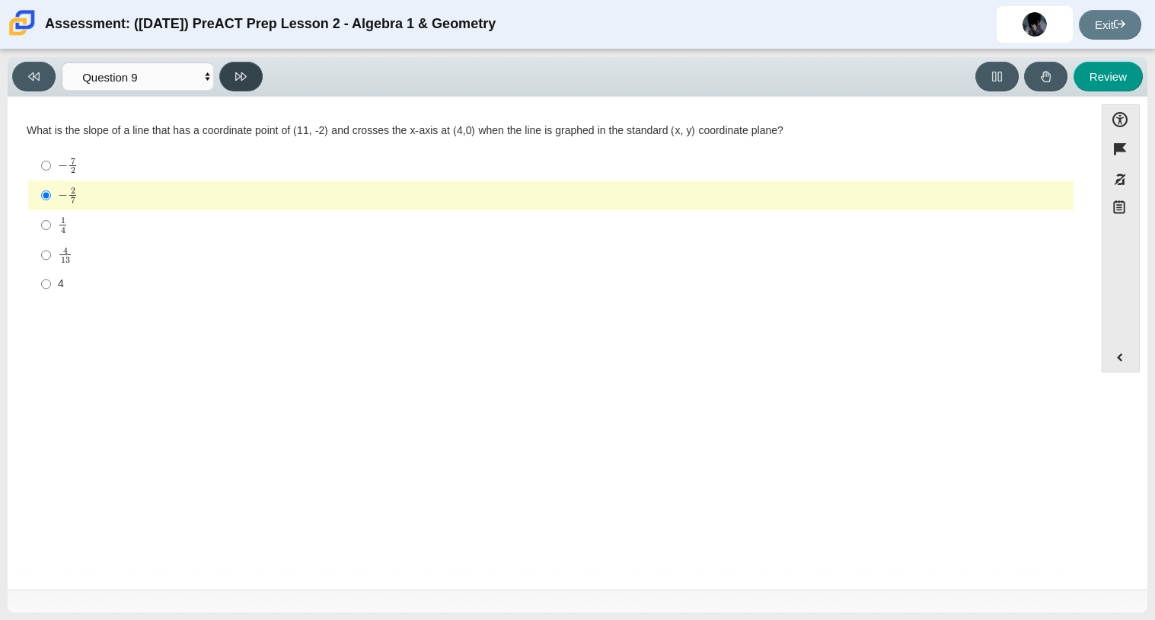
click at [251, 73] on button at bounding box center [240, 77] width 43 height 30
select select "96b71634-eacb-4f7e-8aef-411727d9bcba"
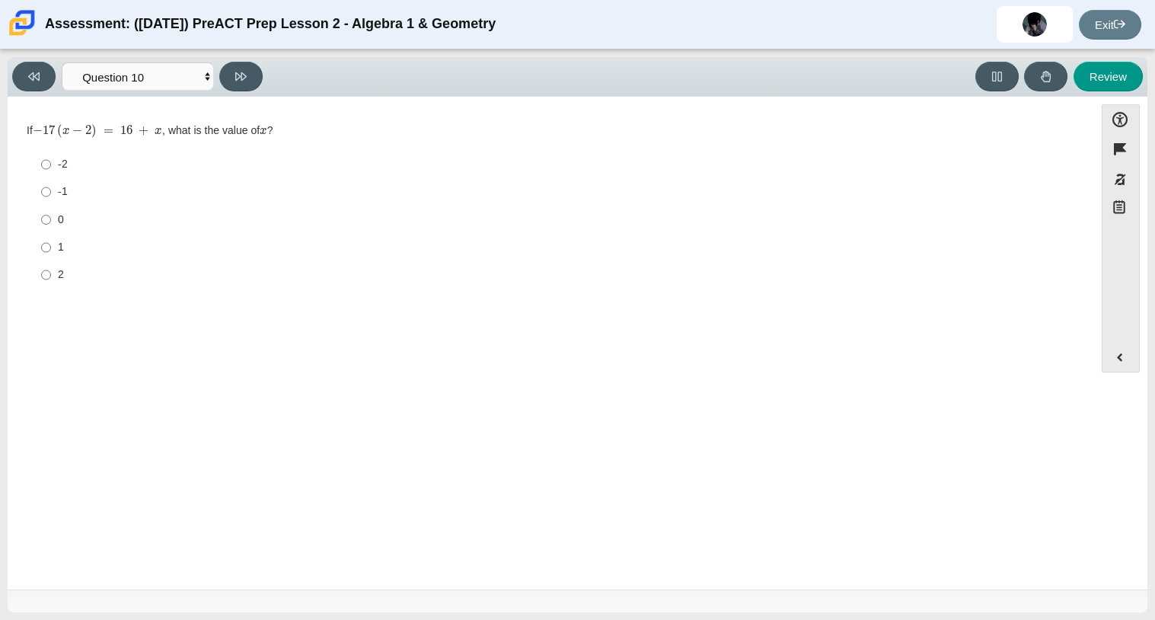
click at [113, 164] on div "-2" at bounding box center [563, 164] width 1010 height 15
click at [51, 164] on input "-2 -2" at bounding box center [46, 164] width 10 height 27
radio input "true"
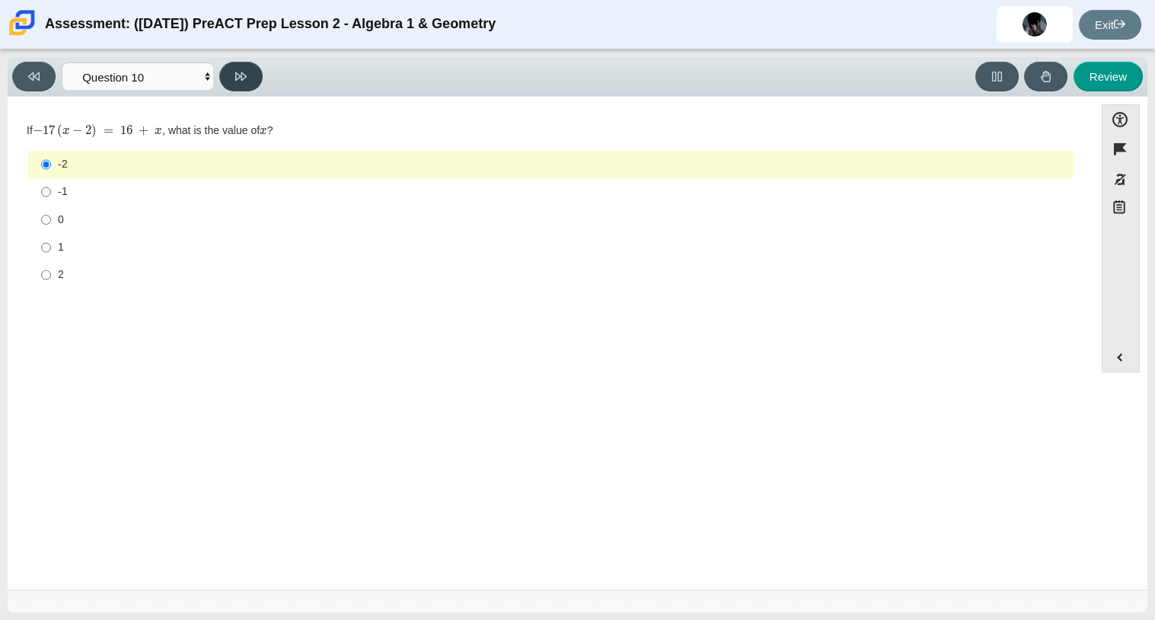
click at [231, 87] on button at bounding box center [240, 77] width 43 height 30
select select "review"
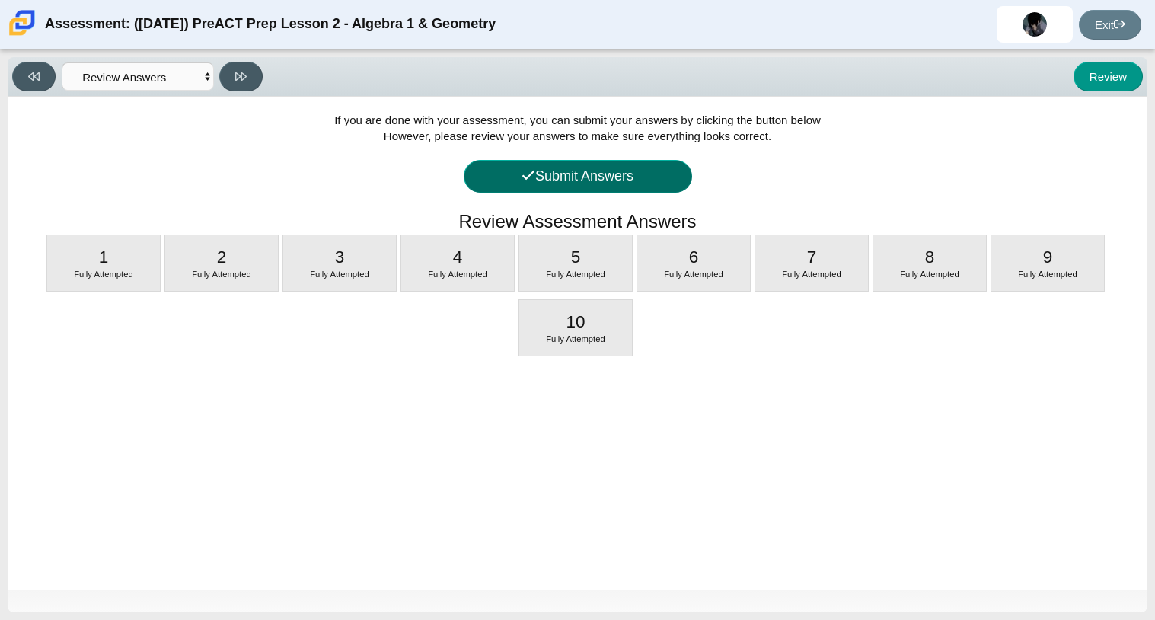
click at [610, 161] on button "Submit Answers" at bounding box center [578, 176] width 228 height 33
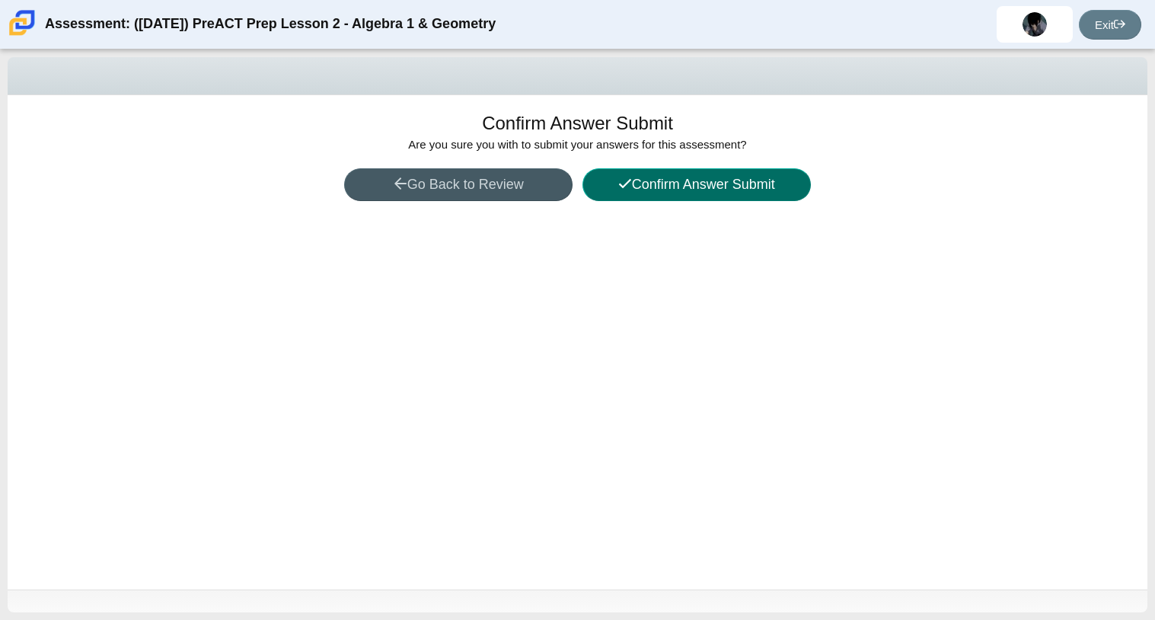
click at [626, 194] on button "Confirm Answer Submit" at bounding box center [697, 184] width 228 height 33
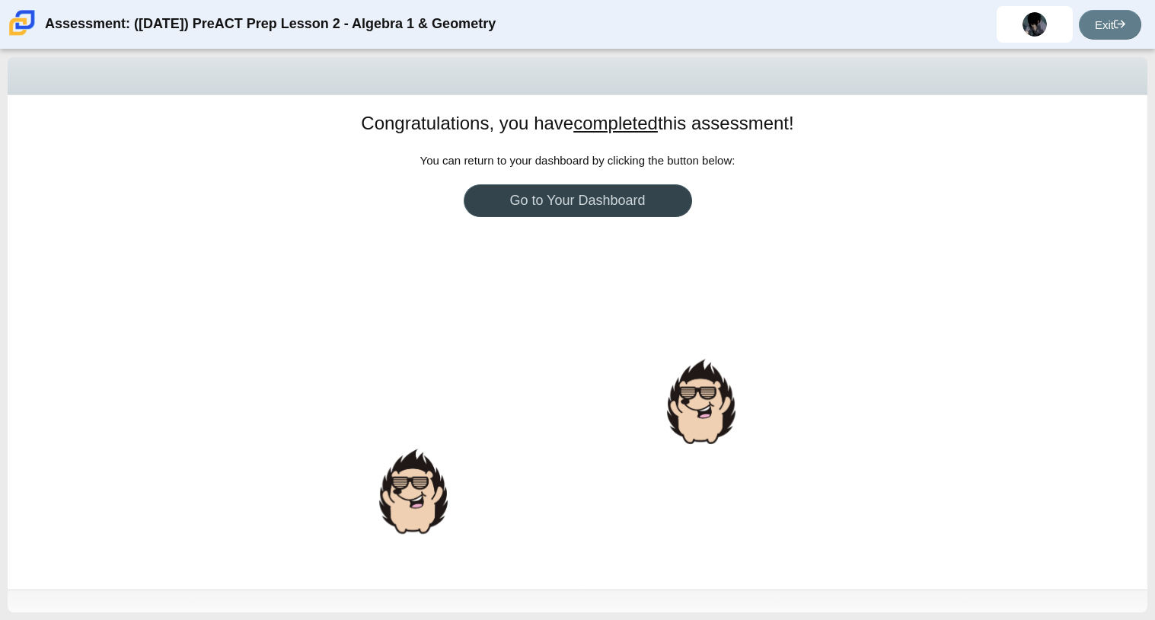
click at [631, 204] on div at bounding box center [632, 204] width 4 height 4
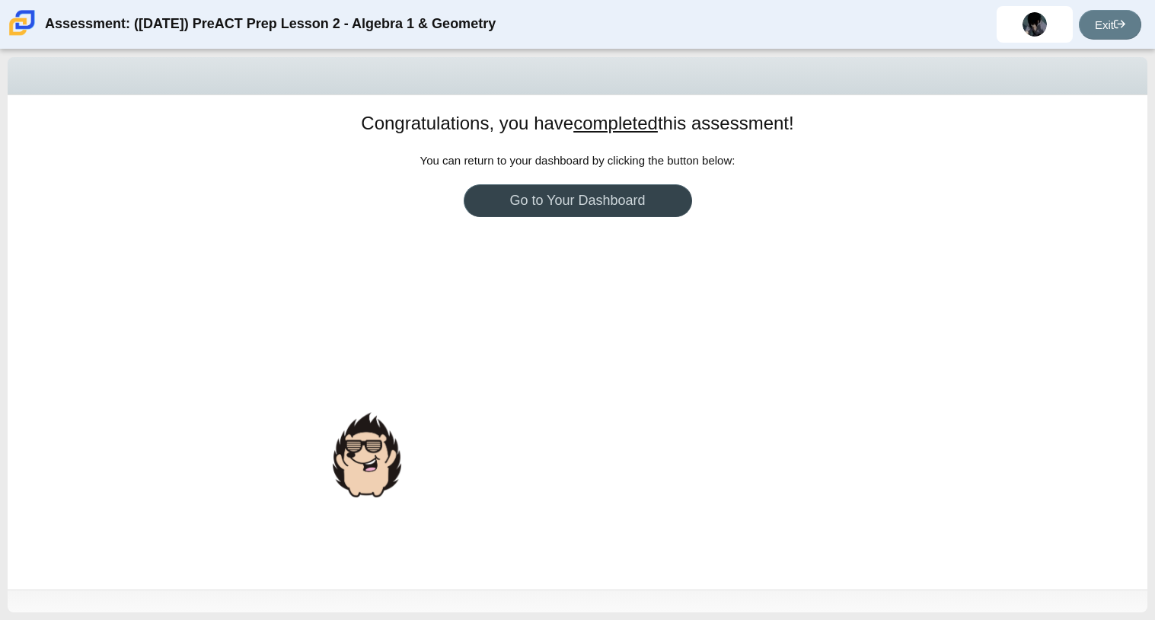
click at [631, 204] on link "Go to Your Dashboard" at bounding box center [578, 200] width 228 height 33
